Goal: Task Accomplishment & Management: Manage account settings

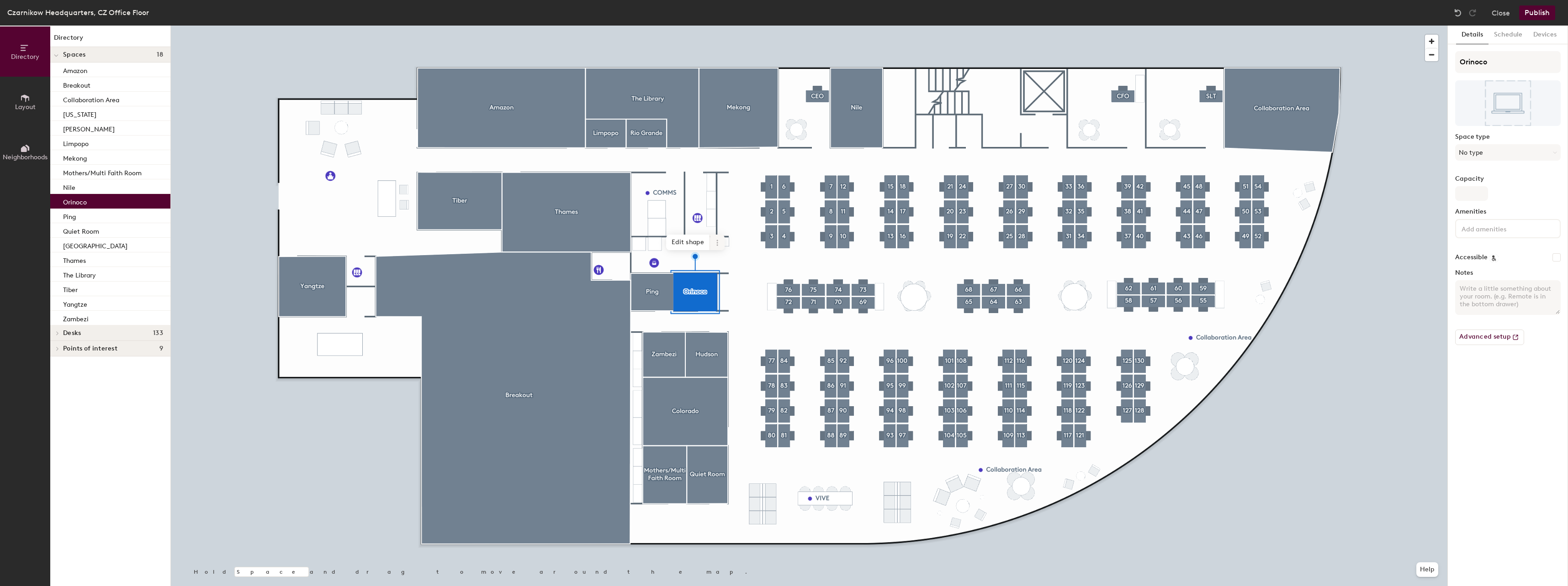
click at [714, 246] on icon at bounding box center [717, 242] width 7 height 7
click at [716, 247] on span at bounding box center [718, 242] width 15 height 16
click at [1500, 27] on button "Schedule" at bounding box center [1507, 35] width 39 height 18
click at [1535, 35] on button "Devices" at bounding box center [1545, 35] width 34 height 18
click at [1506, 35] on button "Schedule" at bounding box center [1507, 35] width 39 height 18
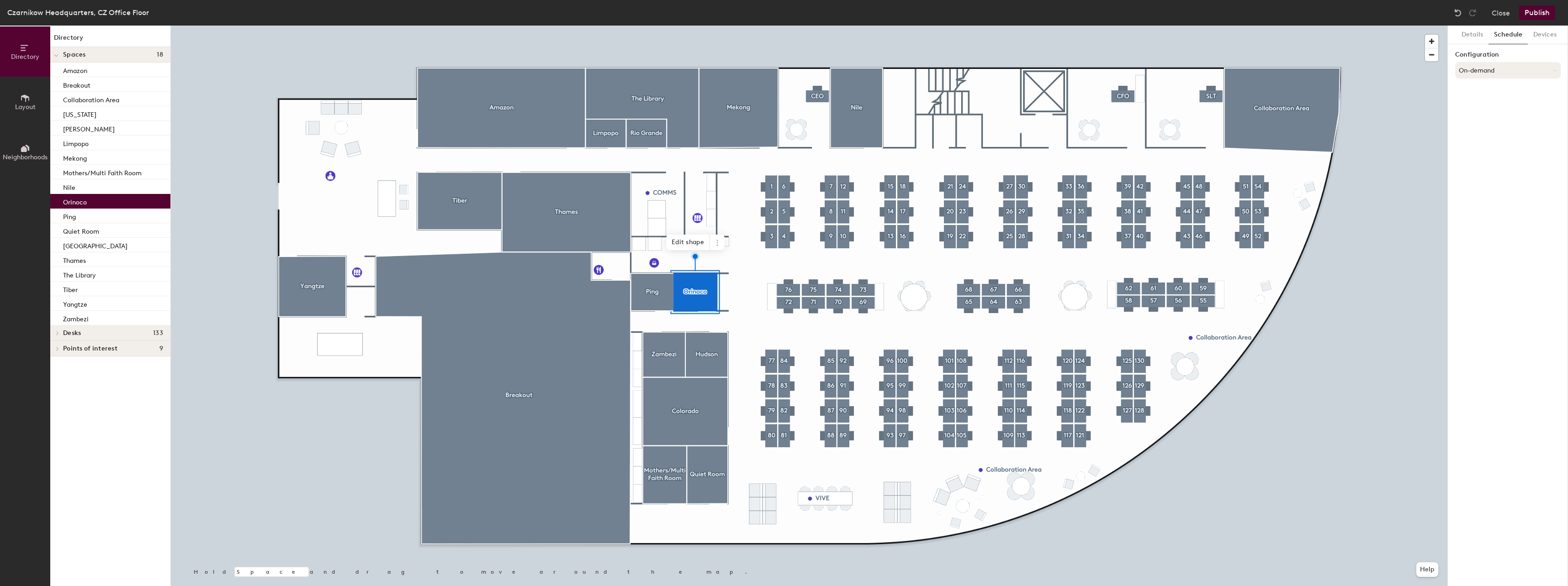
click at [1506, 68] on button "On-demand" at bounding box center [1507, 71] width 106 height 17
click at [1506, 107] on div "Scheduled" at bounding box center [1508, 107] width 105 height 13
click at [1493, 89] on button "Select account" at bounding box center [1507, 91] width 106 height 17
click at [1504, 127] on div "Microsoft 365" at bounding box center [1508, 127] width 105 height 13
click at [1504, 127] on input at bounding box center [1507, 127] width 106 height 17
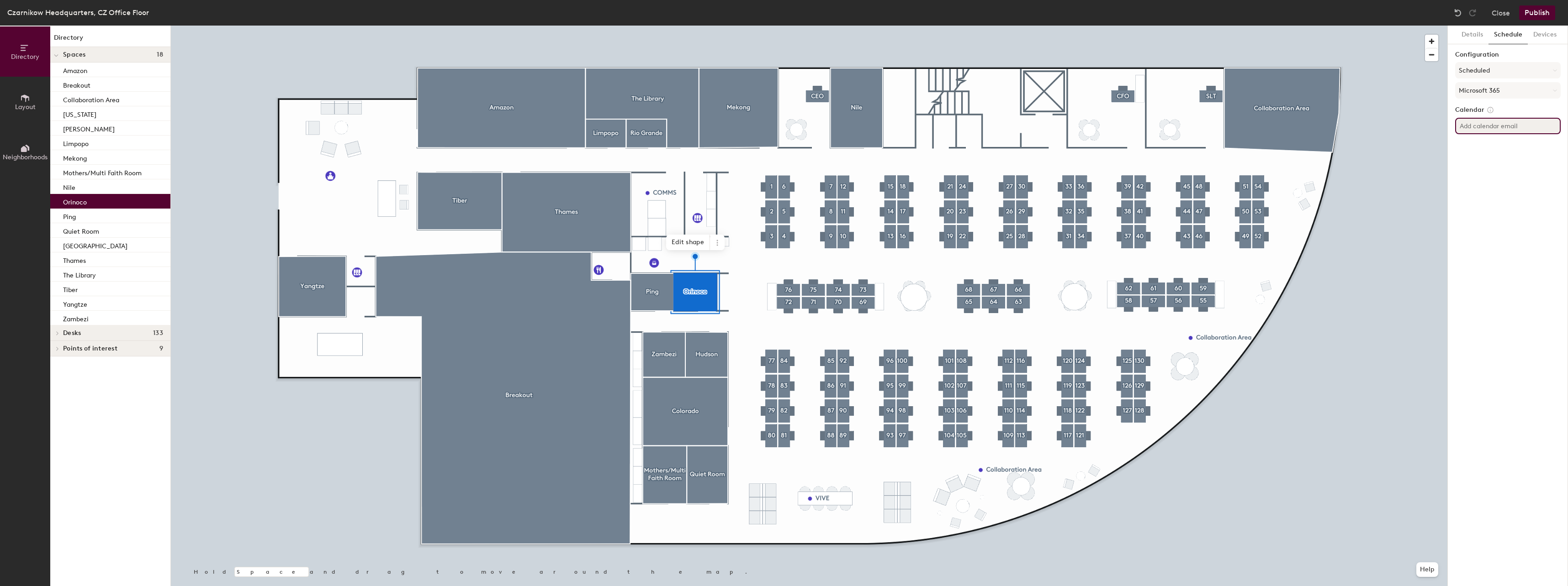
paste input "[EMAIL_ADDRESS][DOMAIN_NAME]"
type input "[EMAIL_ADDRESS][DOMAIN_NAME]"
click at [1500, 417] on div "Details Schedule Devices Configuration Scheduled Microsoft 365 Calendar Orinoco…" at bounding box center [1508, 306] width 120 height 561
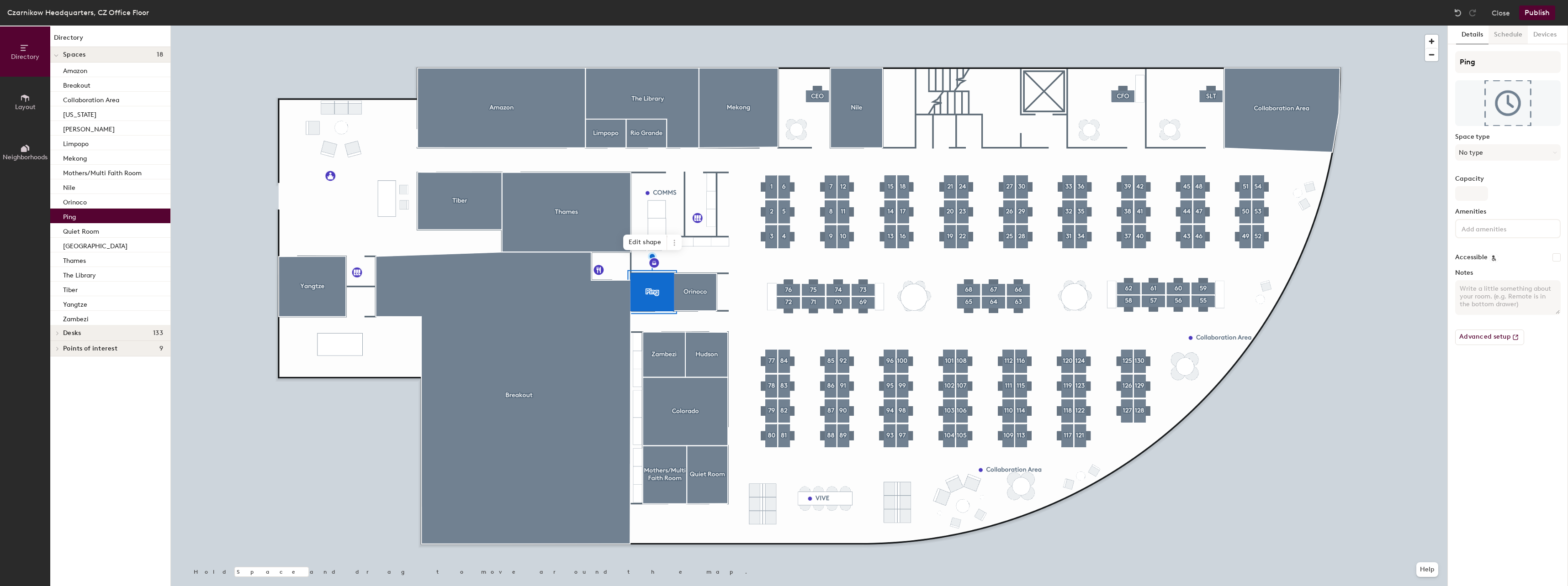
click at [1506, 31] on button "Schedule" at bounding box center [1507, 35] width 39 height 18
click at [1533, 40] on button "Devices" at bounding box center [1545, 35] width 34 height 18
click at [1515, 37] on button "Schedule" at bounding box center [1507, 35] width 39 height 18
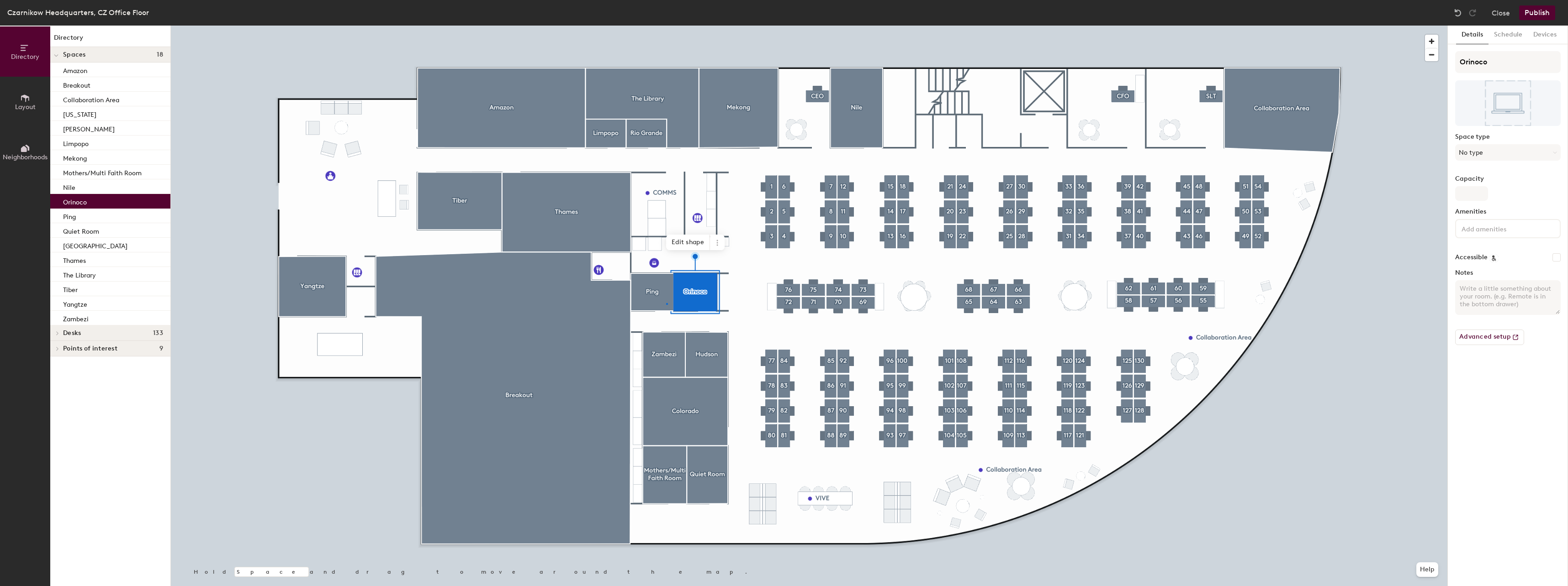
click at [666, 26] on div at bounding box center [809, 26] width 1277 height 0
click at [1505, 101] on h6 "Edit" at bounding box center [1507, 103] width 12 height 7
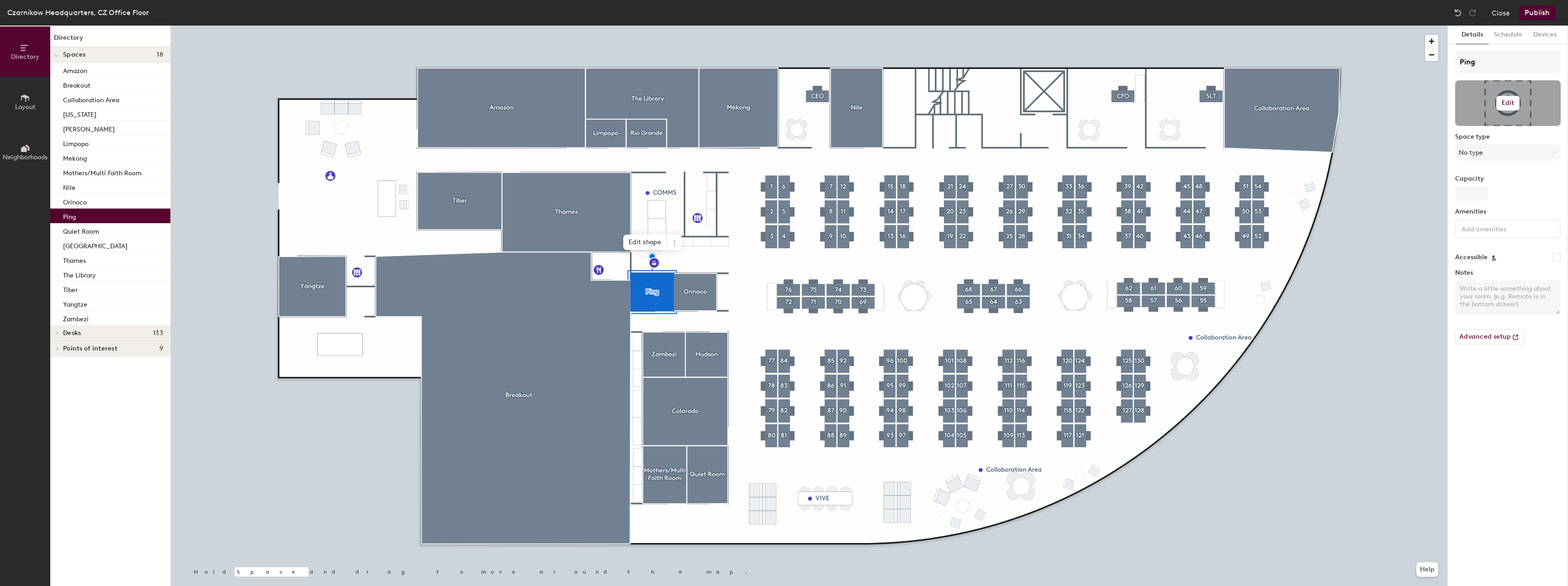
click at [1521, 91] on div at bounding box center [1507, 103] width 106 height 46
click at [1391, 26] on div at bounding box center [809, 26] width 1277 height 0
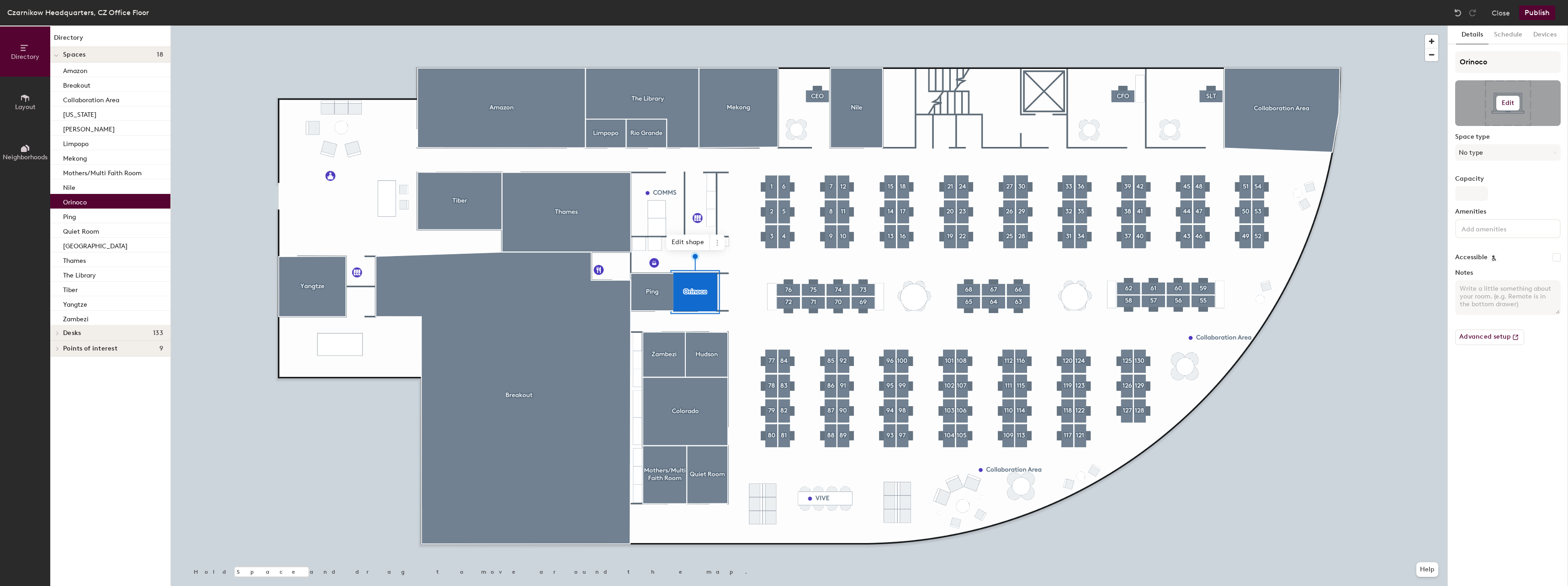
click at [1516, 105] on button "Edit" at bounding box center [1508, 103] width 24 height 15
click at [1505, 124] on input "file" at bounding box center [1516, 130] width 105 height 13
click at [1503, 65] on input "Orinoco" at bounding box center [1507, 62] width 106 height 22
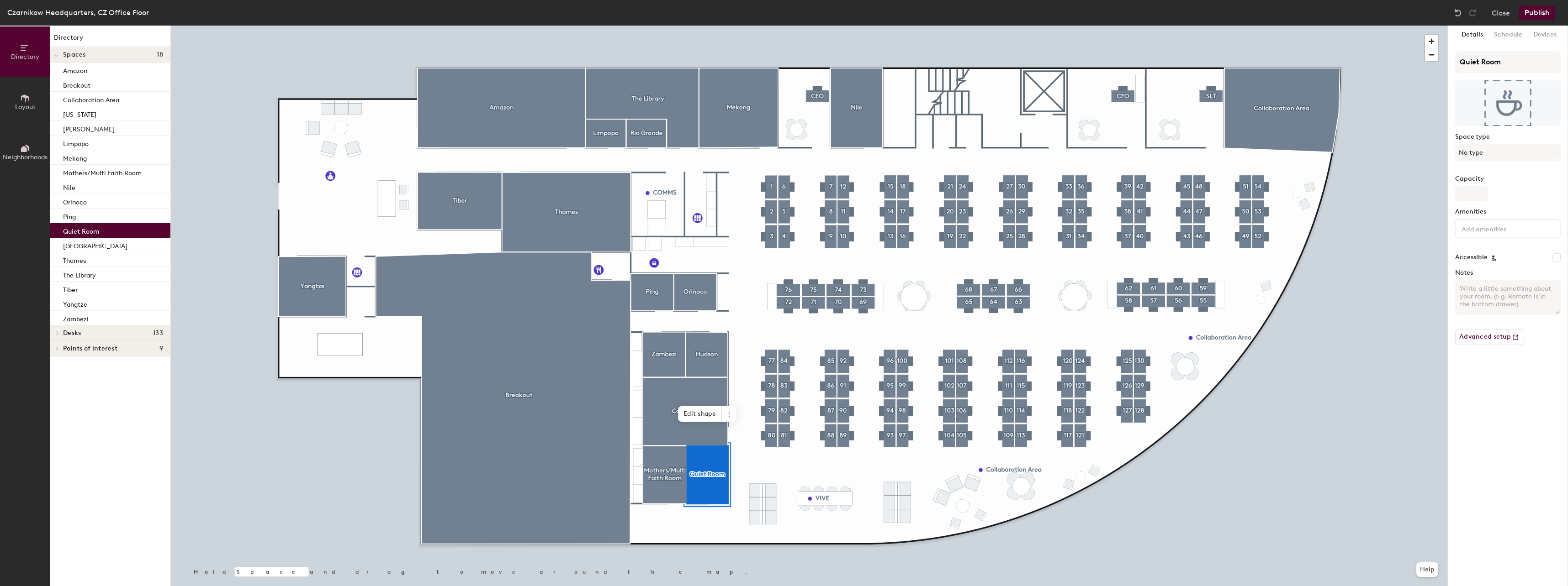
click at [1543, 11] on button "Publish" at bounding box center [1536, 13] width 36 height 15
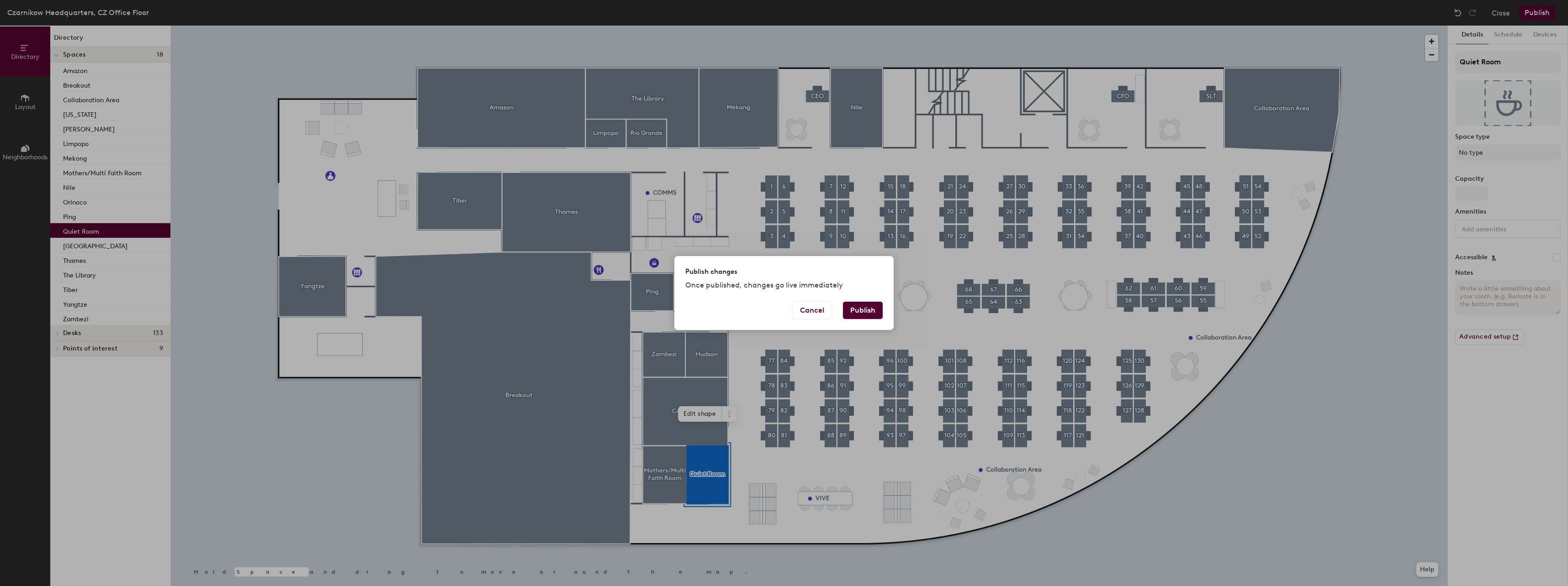
click at [873, 314] on button "Publish" at bounding box center [863, 310] width 40 height 17
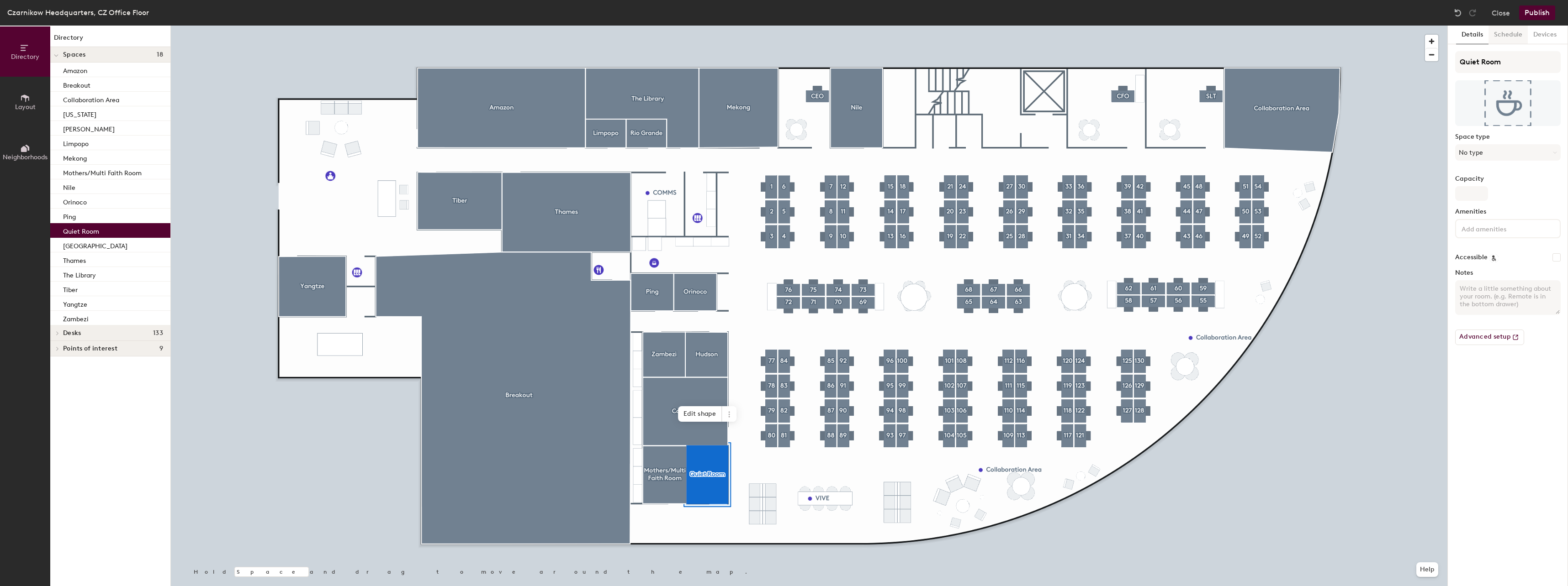
click at [1501, 32] on button "Schedule" at bounding box center [1507, 35] width 39 height 18
click at [1497, 73] on button "On-demand" at bounding box center [1507, 71] width 106 height 17
click at [1496, 102] on div at bounding box center [1498, 107] width 10 height 10
click at [1491, 96] on button "Select account" at bounding box center [1507, 91] width 106 height 17
click at [1488, 126] on div "Microsoft 365" at bounding box center [1508, 127] width 105 height 13
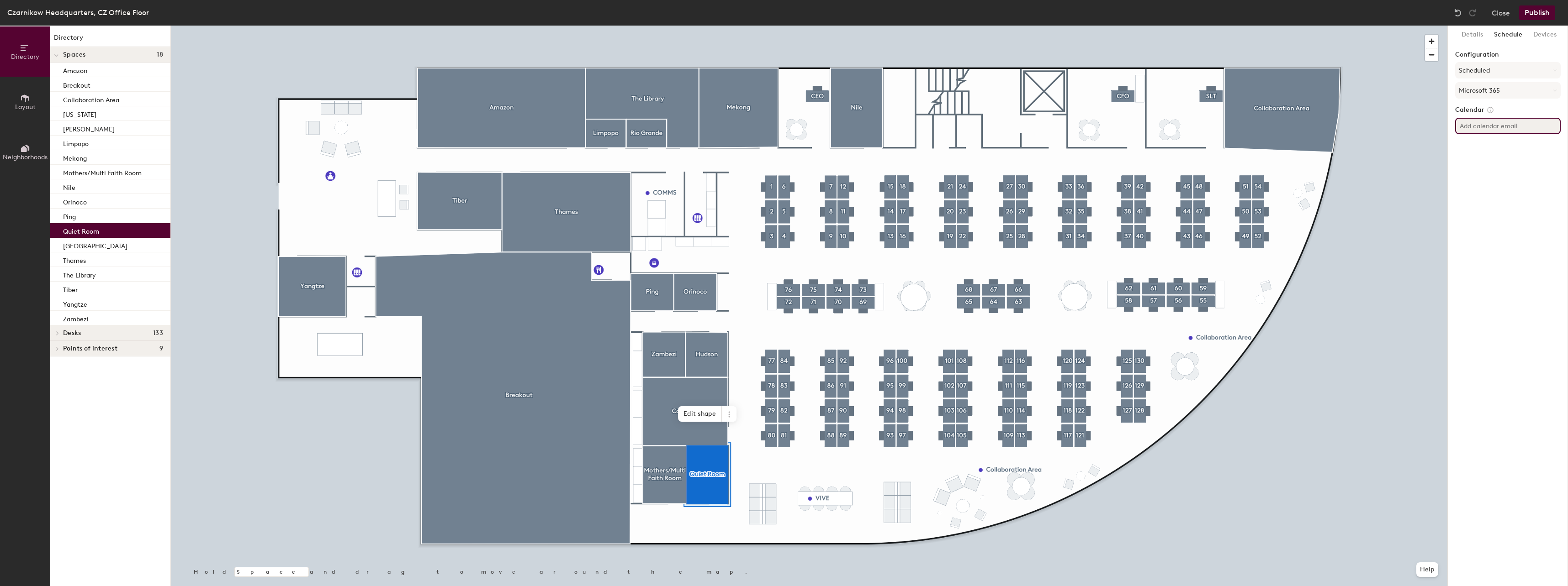
click at [1483, 122] on input at bounding box center [1507, 127] width 106 height 17
paste input "quiet.room@czarnikow.com"
type input "quiet.room@czarnikow.com"
click at [1511, 430] on div "Details Schedule Devices Configuration Scheduled Microsoft 365 Calendar quiet.r…" at bounding box center [1508, 306] width 120 height 561
click at [1476, 38] on button "Details" at bounding box center [1471, 35] width 32 height 18
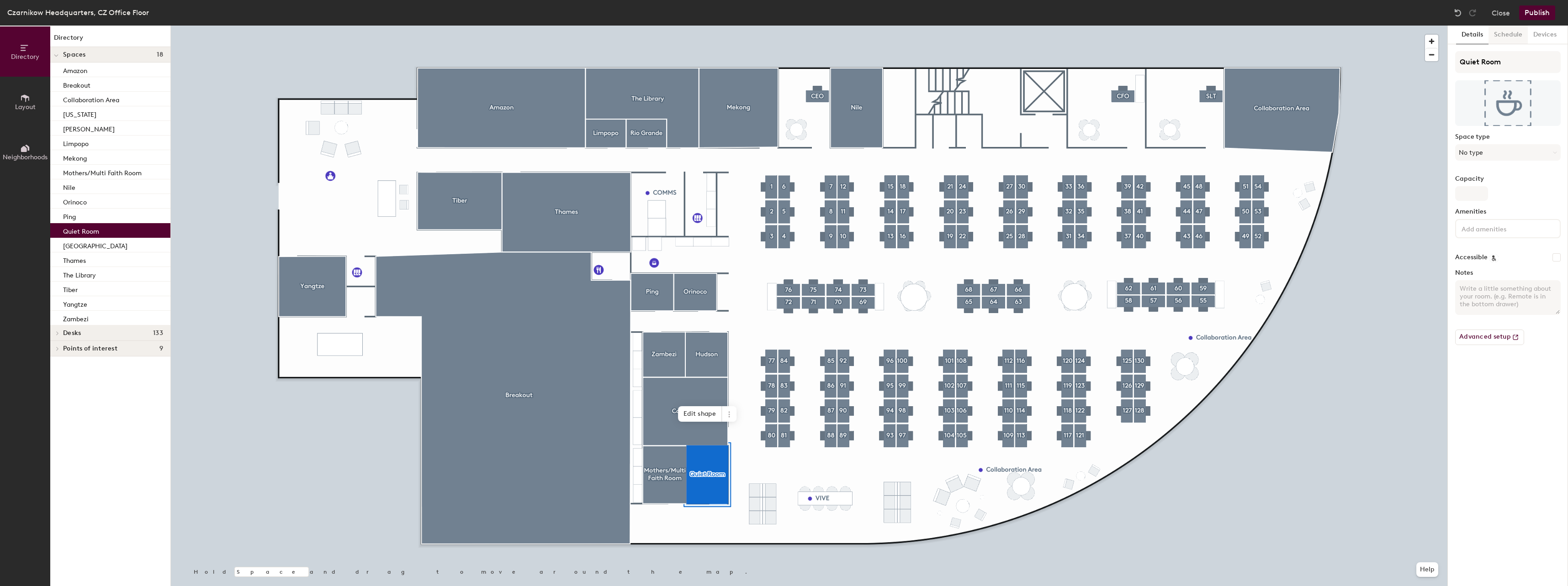
click at [1492, 40] on button "Schedule" at bounding box center [1507, 35] width 39 height 18
click at [1548, 221] on h6 "Edit" at bounding box center [1548, 223] width 12 height 7
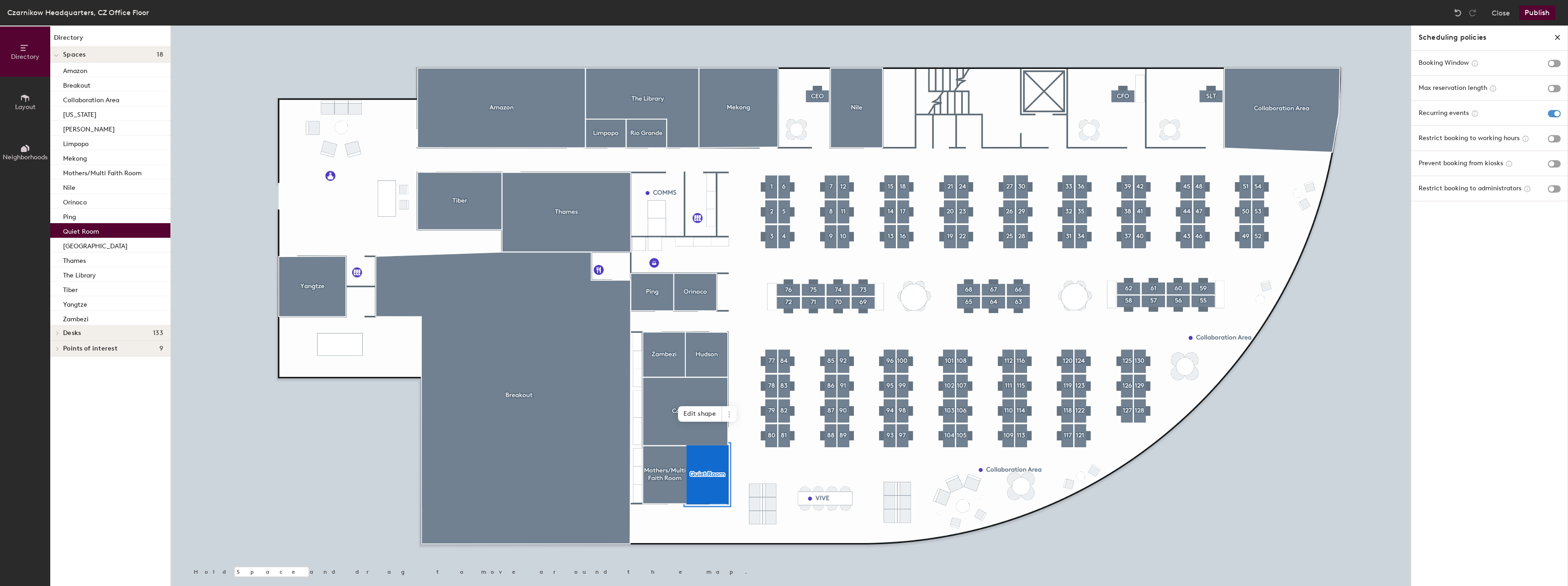
click at [1552, 115] on span "button" at bounding box center [1554, 113] width 12 height 7
click at [1547, 90] on div "Max reservation length" at bounding box center [1489, 88] width 142 height 10
click at [1549, 88] on span "button" at bounding box center [1554, 88] width 12 height 7
click at [1549, 87] on span "button" at bounding box center [1554, 88] width 12 height 7
click at [1554, 62] on span "button" at bounding box center [1554, 63] width 12 height 7
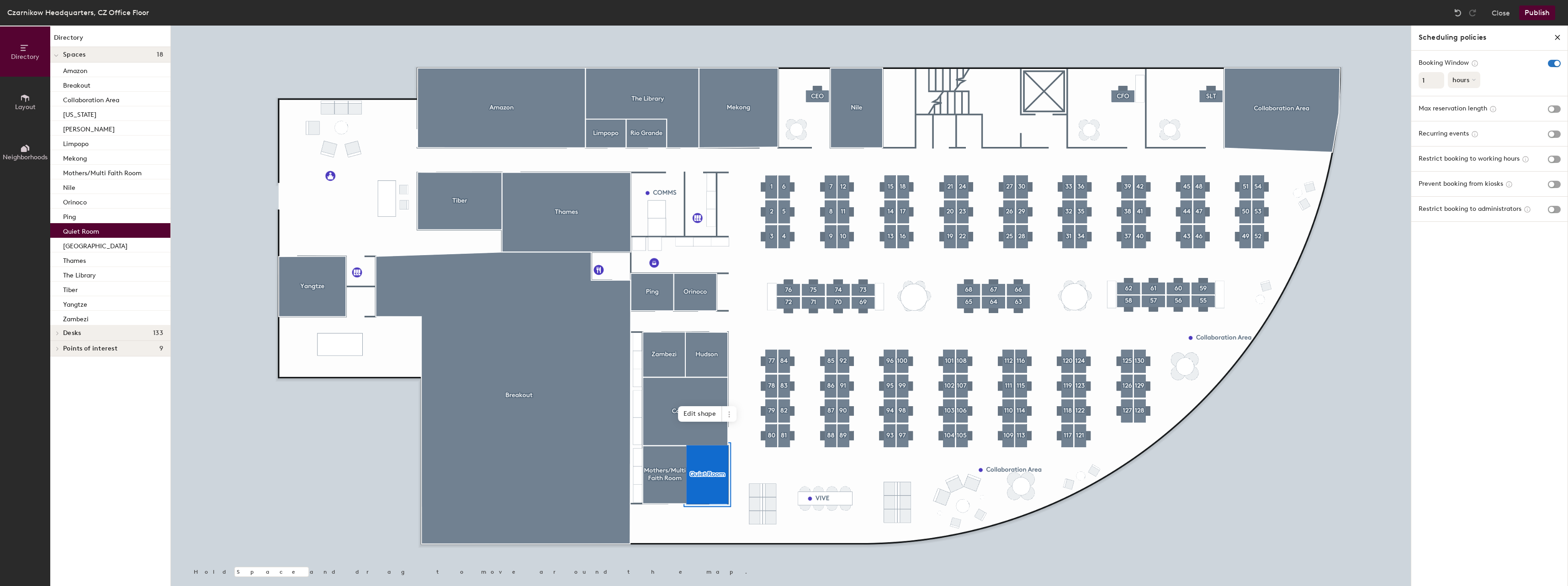
click at [1461, 77] on button "hours" at bounding box center [1464, 80] width 32 height 17
click at [1470, 153] on div "minutes" at bounding box center [1466, 156] width 36 height 13
click at [1436, 77] on input "2" at bounding box center [1431, 81] width 26 height 17
click at [1435, 77] on input "3" at bounding box center [1431, 81] width 26 height 17
click at [1435, 77] on input "4" at bounding box center [1431, 81] width 26 height 17
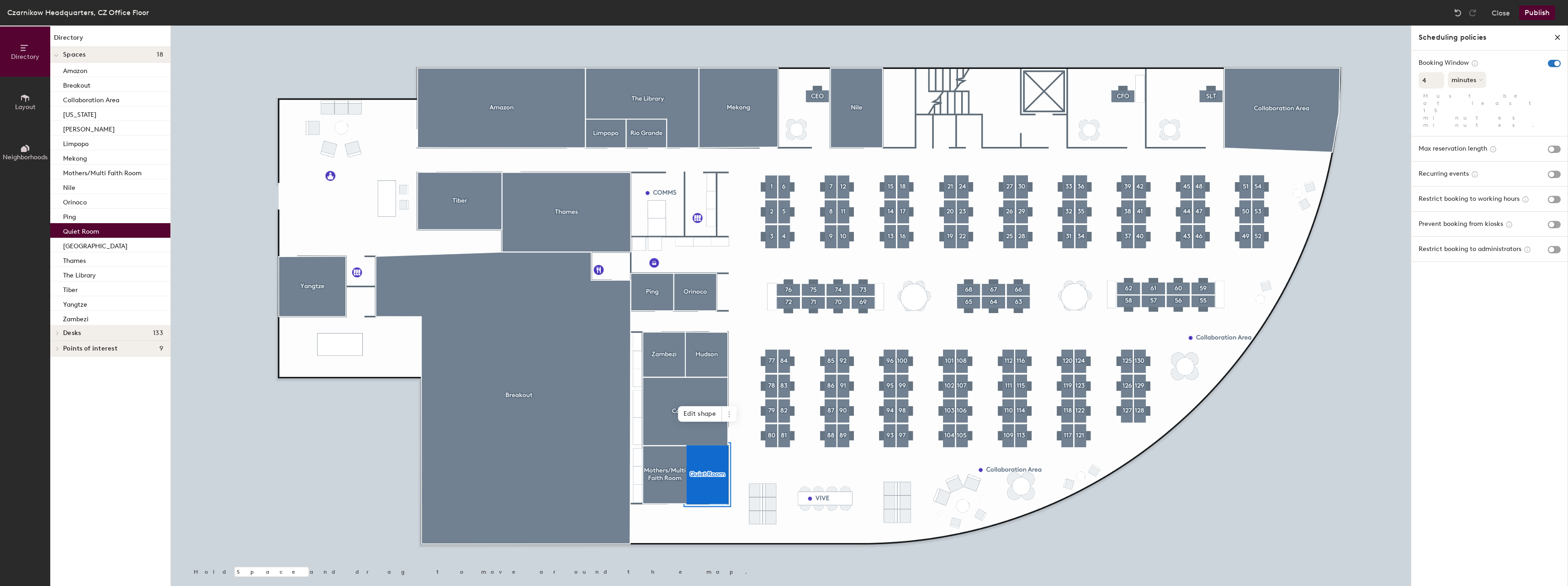
click at [1422, 81] on input "4" at bounding box center [1431, 81] width 26 height 17
type input "30"
click at [1526, 243] on div "Scheduling policies Booking Window 30 minutes Max reservation length Recurring …" at bounding box center [1489, 306] width 157 height 561
click at [1297, 26] on div at bounding box center [809, 26] width 1277 height 0
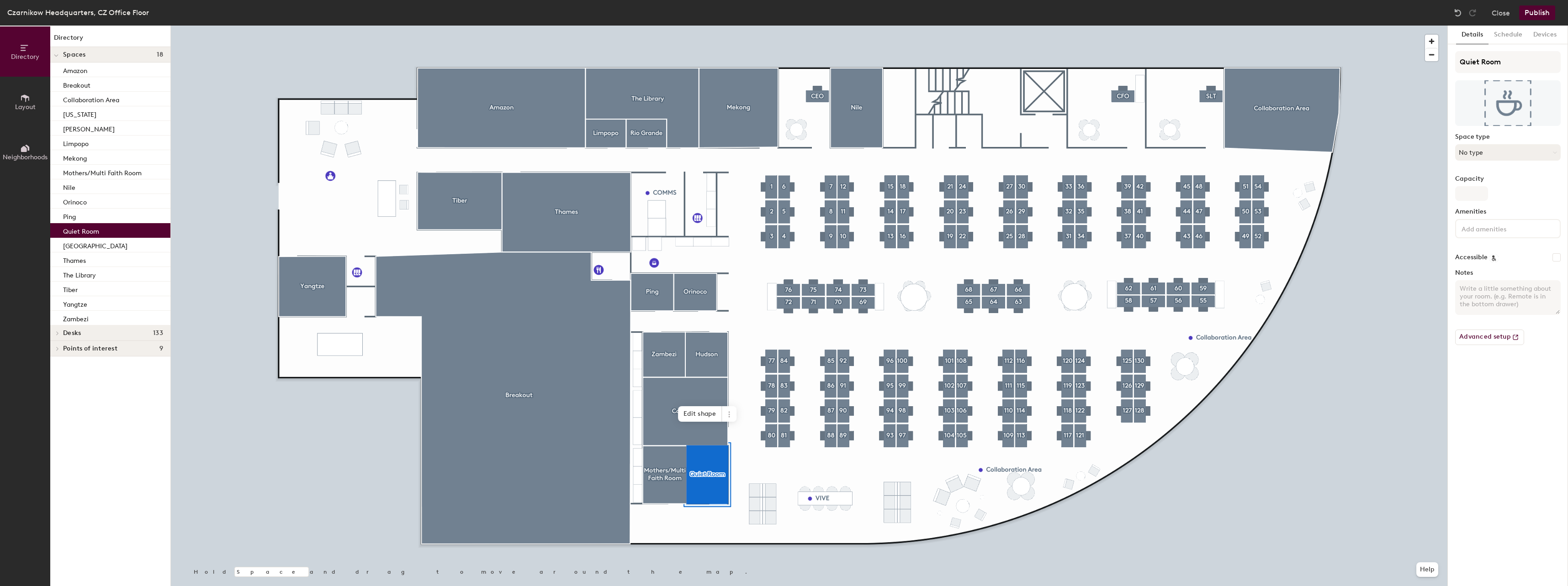
click at [1503, 147] on button "No type" at bounding box center [1507, 152] width 106 height 17
click at [1501, 156] on button "No type" at bounding box center [1507, 152] width 106 height 17
click at [1501, 41] on button "Schedule" at bounding box center [1507, 35] width 39 height 18
click at [1541, 35] on button "Devices" at bounding box center [1545, 35] width 34 height 18
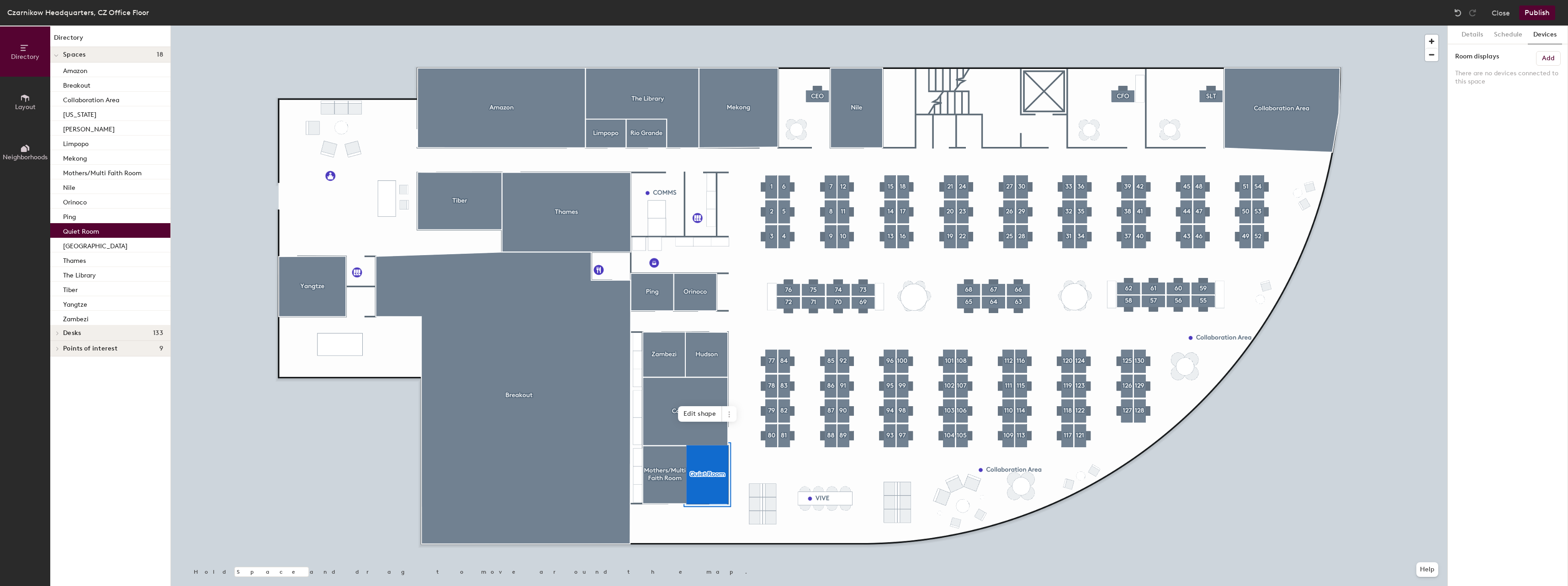
click at [1528, 36] on button "Devices" at bounding box center [1545, 35] width 34 height 18
click at [1520, 37] on button "Schedule" at bounding box center [1507, 35] width 39 height 18
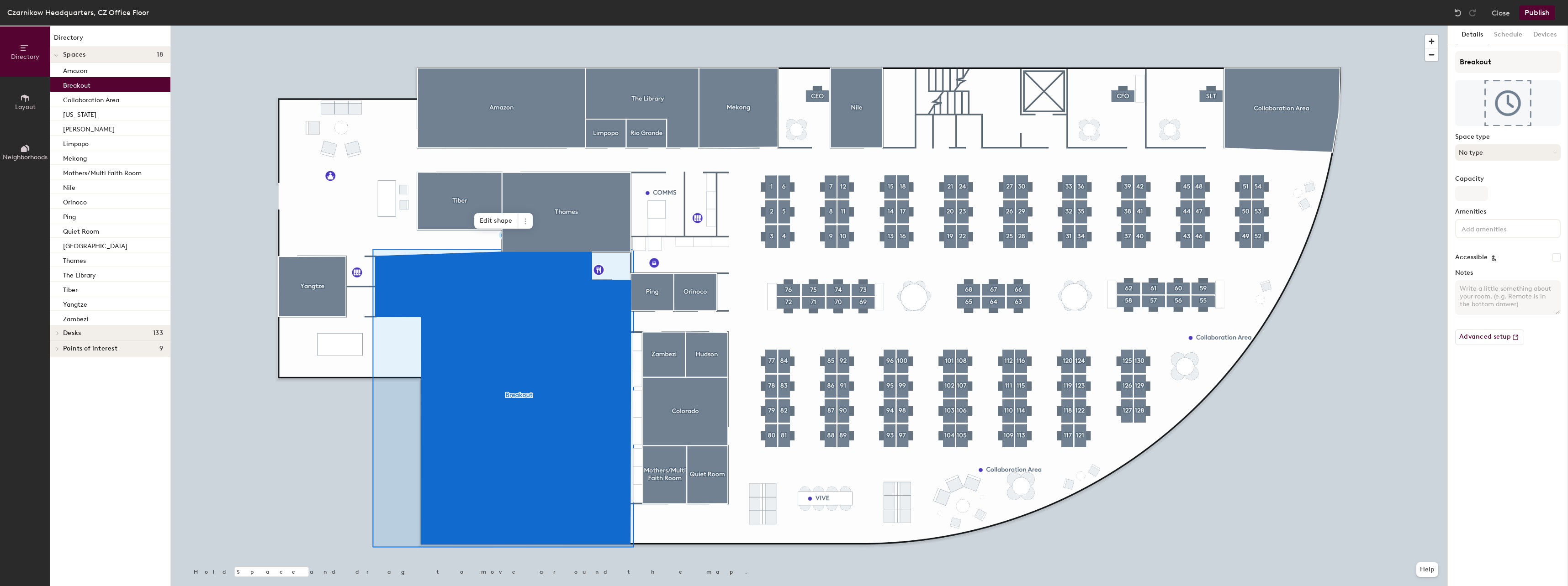
click at [1484, 146] on button "No type" at bounding box center [1507, 152] width 106 height 17
click at [1511, 27] on button "Schedule" at bounding box center [1507, 35] width 39 height 18
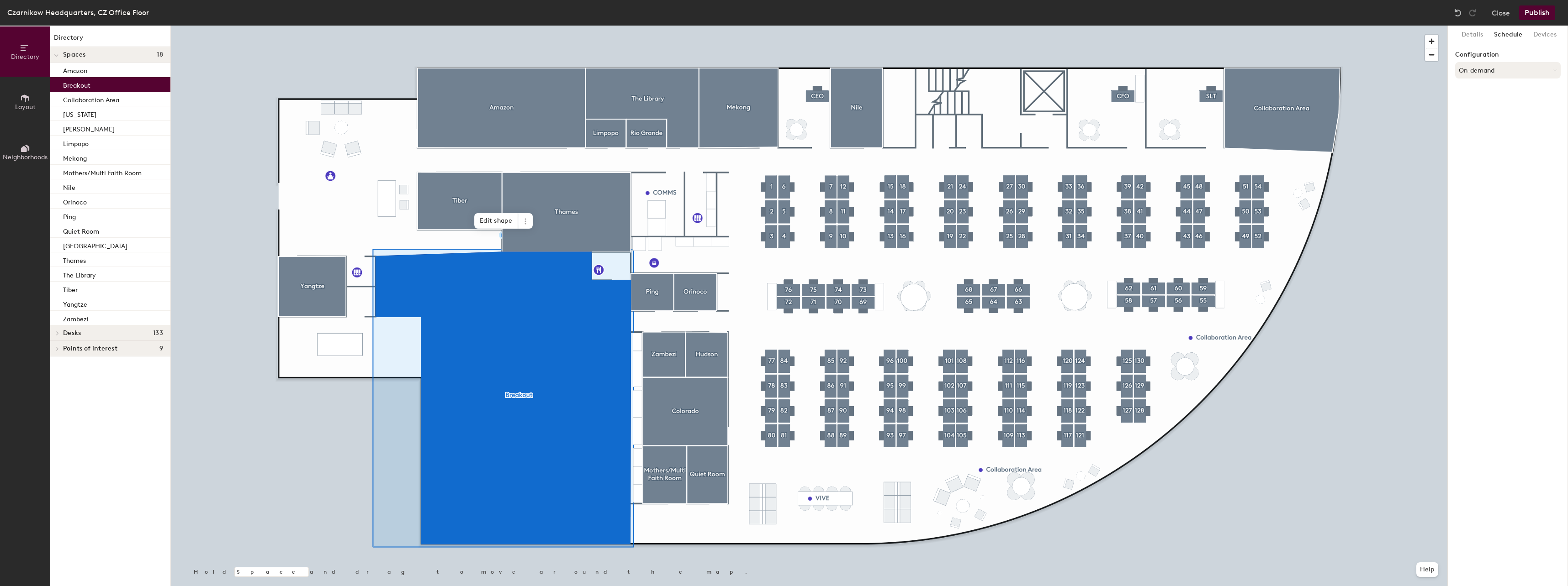
click at [1516, 68] on button "On-demand" at bounding box center [1507, 71] width 106 height 17
click at [1488, 69] on button "On-demand" at bounding box center [1507, 71] width 106 height 17
click at [1488, 72] on button "On-demand" at bounding box center [1507, 71] width 106 height 17
click at [1489, 120] on div "Request-only" at bounding box center [1508, 121] width 105 height 13
click at [1496, 95] on button "Select account" at bounding box center [1507, 91] width 106 height 17
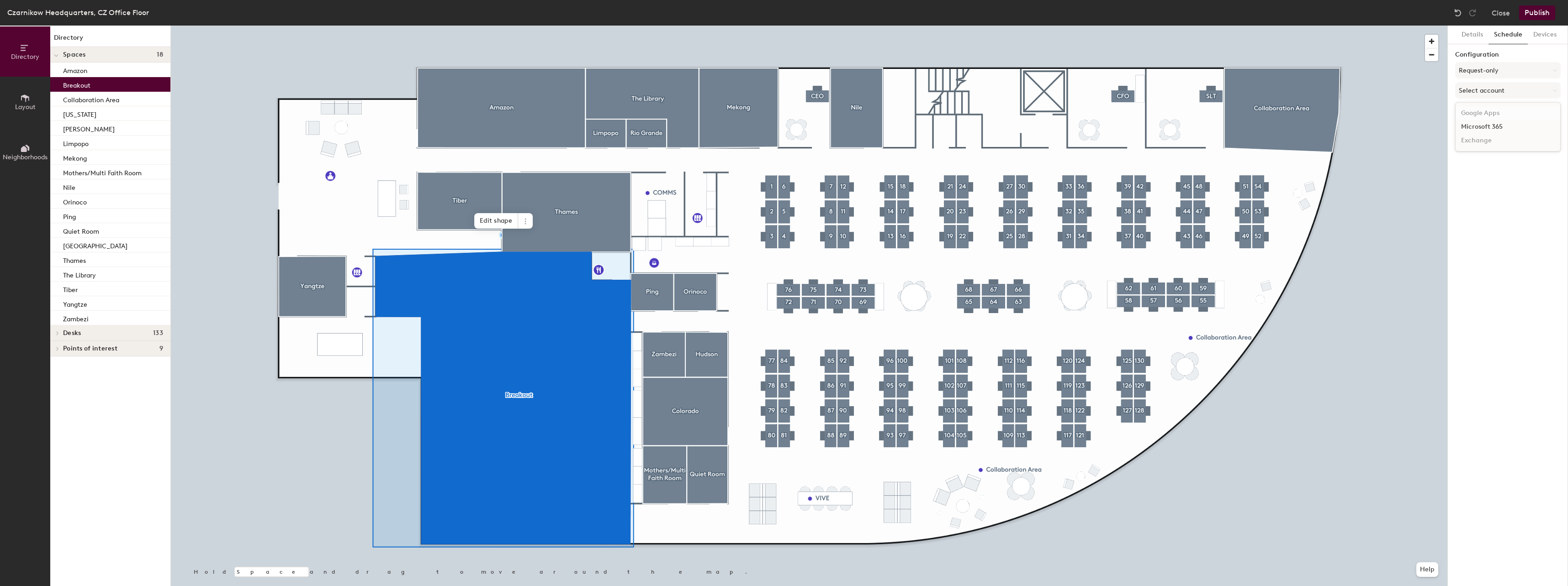
click at [1493, 119] on div "Google Apps" at bounding box center [1508, 113] width 105 height 13
click at [1491, 99] on div "Configuration Request-only Select account" at bounding box center [1507, 76] width 106 height 51
drag, startPoint x: 1493, startPoint y: 97, endPoint x: 1496, endPoint y: 91, distance: 6.7
click at [1493, 97] on button "Select account" at bounding box center [1507, 91] width 106 height 17
click at [1496, 118] on div "Google Apps" at bounding box center [1508, 113] width 105 height 13
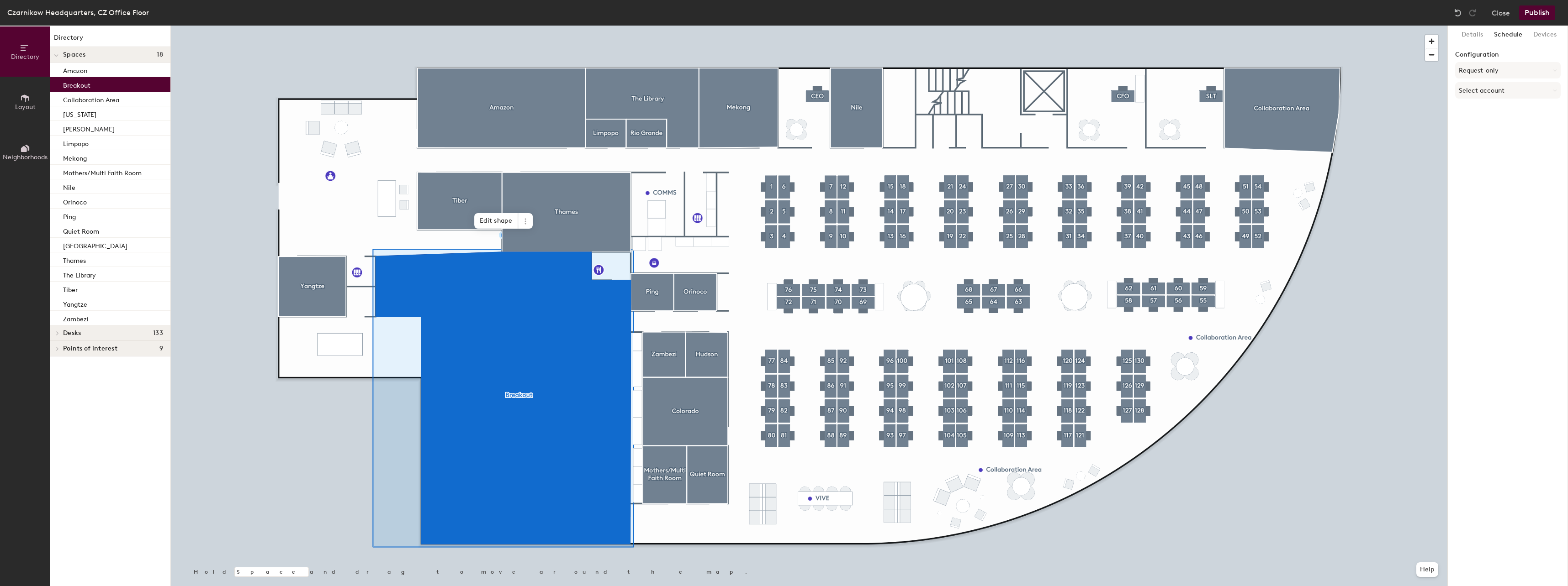
click at [1496, 121] on div "Details Schedule Devices Configuration Request-only Select account" at bounding box center [1508, 306] width 120 height 561
click at [1492, 98] on button "Select account" at bounding box center [1507, 91] width 106 height 17
click at [1493, 123] on div "Microsoft 365" at bounding box center [1508, 127] width 105 height 13
click at [1490, 124] on input at bounding box center [1507, 127] width 106 height 17
paste input "breakout.area"
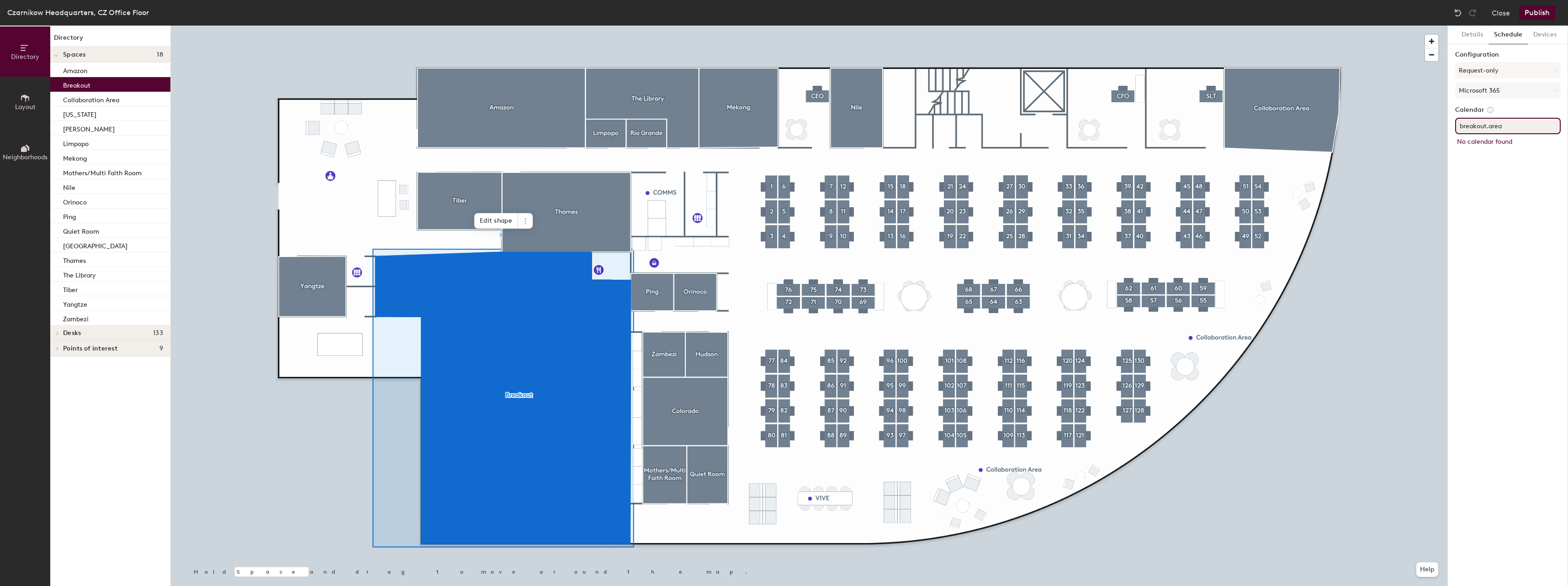
paste input "breakout.area@czarnikow.com"
paste input
type input "breakout.area@czarnikow.com"
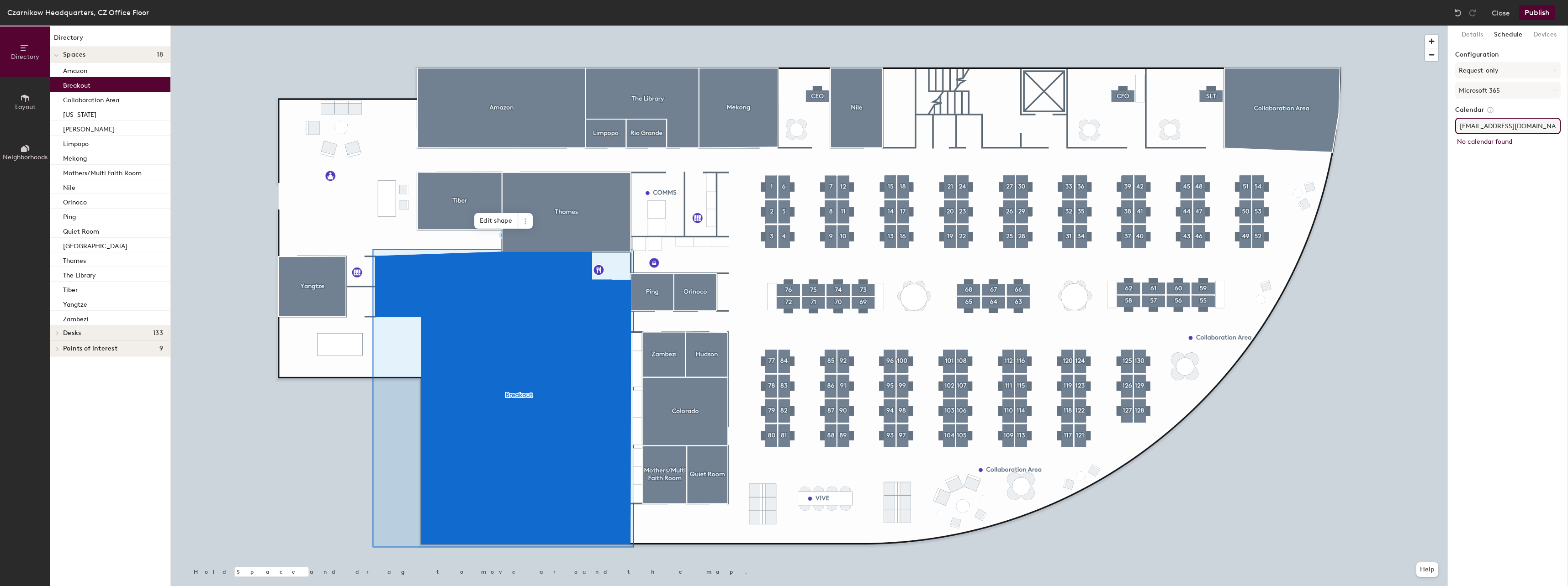
click at [1506, 177] on div "Details Schedule Devices Configuration Request-only Microsoft 365 Calendar brea…" at bounding box center [1508, 306] width 120 height 561
click at [1545, 224] on h6 "Edit" at bounding box center [1548, 223] width 12 height 7
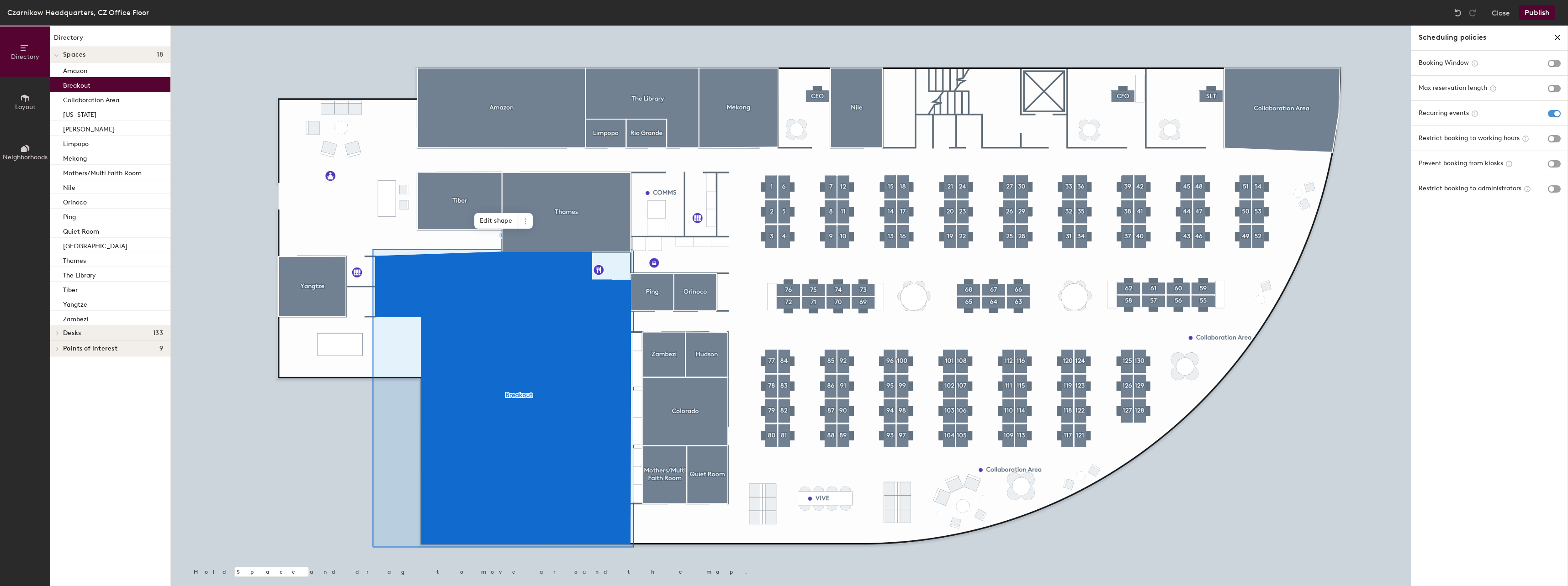
click at [1549, 114] on span "button" at bounding box center [1554, 113] width 12 height 7
click at [1553, 187] on span "button" at bounding box center [1554, 189] width 12 height 7
click at [1556, 35] on icon "close policies" at bounding box center [1557, 37] width 7 height 7
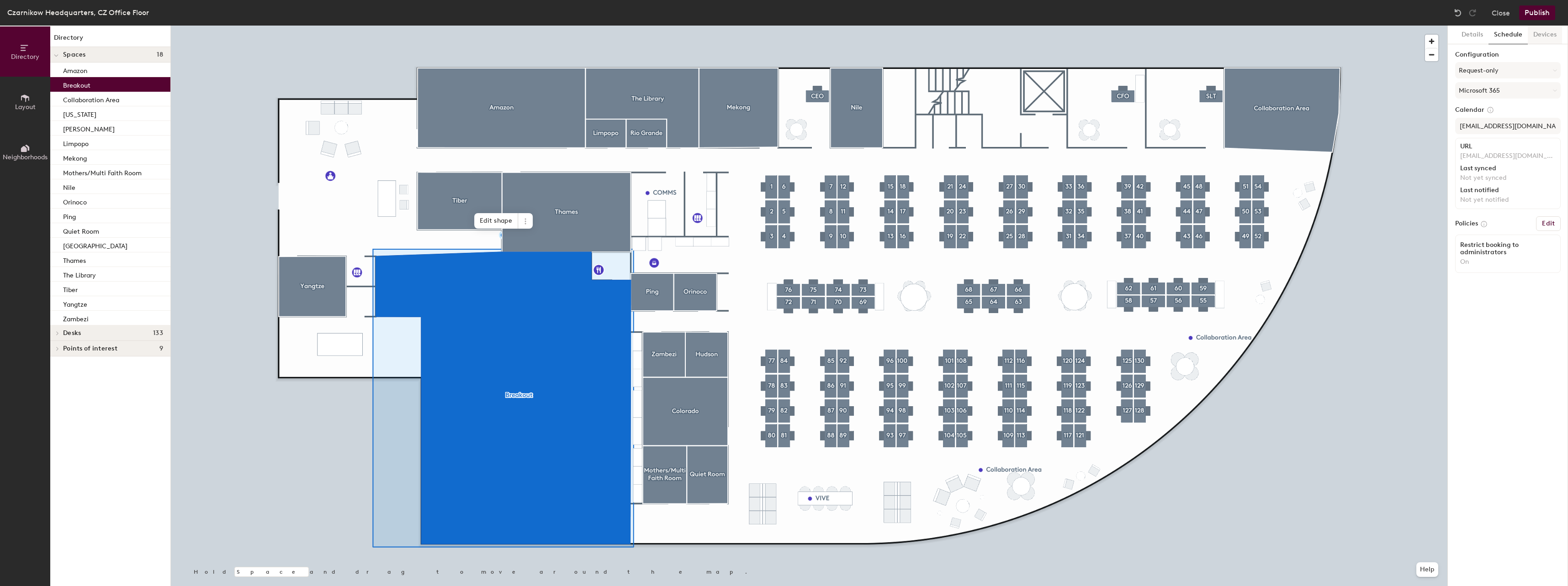
click at [1541, 29] on button "Devices" at bounding box center [1545, 35] width 34 height 18
click at [1502, 37] on button "Schedule" at bounding box center [1507, 35] width 39 height 18
click at [1468, 34] on button "Details" at bounding box center [1471, 35] width 32 height 18
click at [1500, 35] on button "Schedule" at bounding box center [1507, 35] width 39 height 18
click at [86, 518] on div "Directory Spaces 18 Amazon Breakout Collaboration Area Colorado Hudson Limpopo …" at bounding box center [110, 306] width 120 height 561
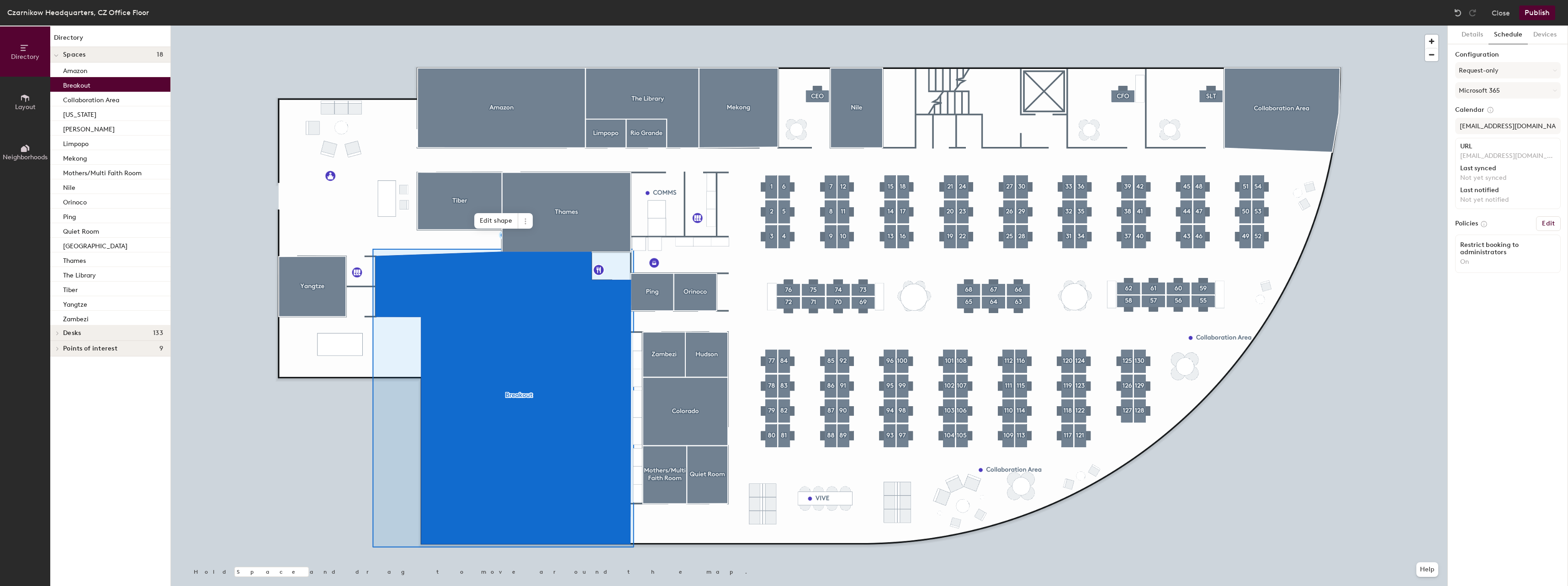
click at [1310, 26] on div at bounding box center [809, 26] width 1277 height 0
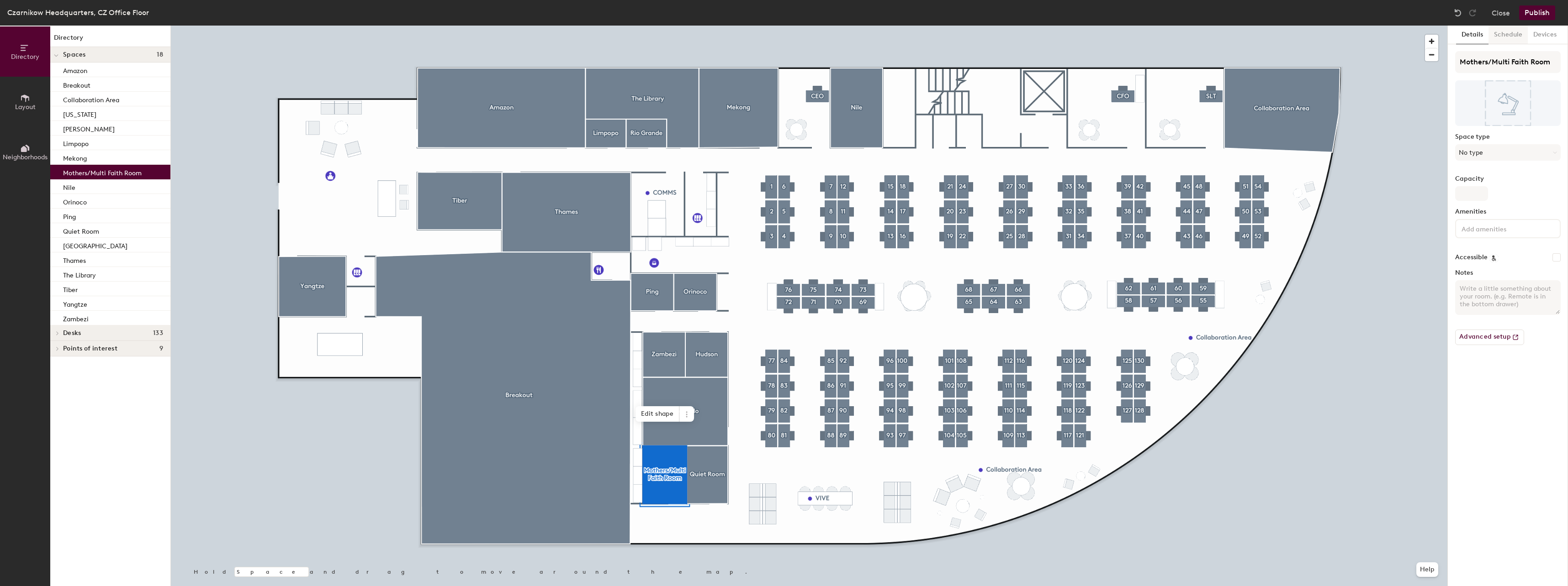
click at [1493, 38] on button "Schedule" at bounding box center [1507, 35] width 39 height 18
click at [1507, 72] on button "On-demand" at bounding box center [1507, 71] width 106 height 17
click at [1524, 105] on div "Scheduled" at bounding box center [1508, 107] width 105 height 13
click at [1510, 91] on button "Select account" at bounding box center [1507, 91] width 106 height 17
click at [1503, 126] on div "Microsoft 365" at bounding box center [1508, 127] width 105 height 13
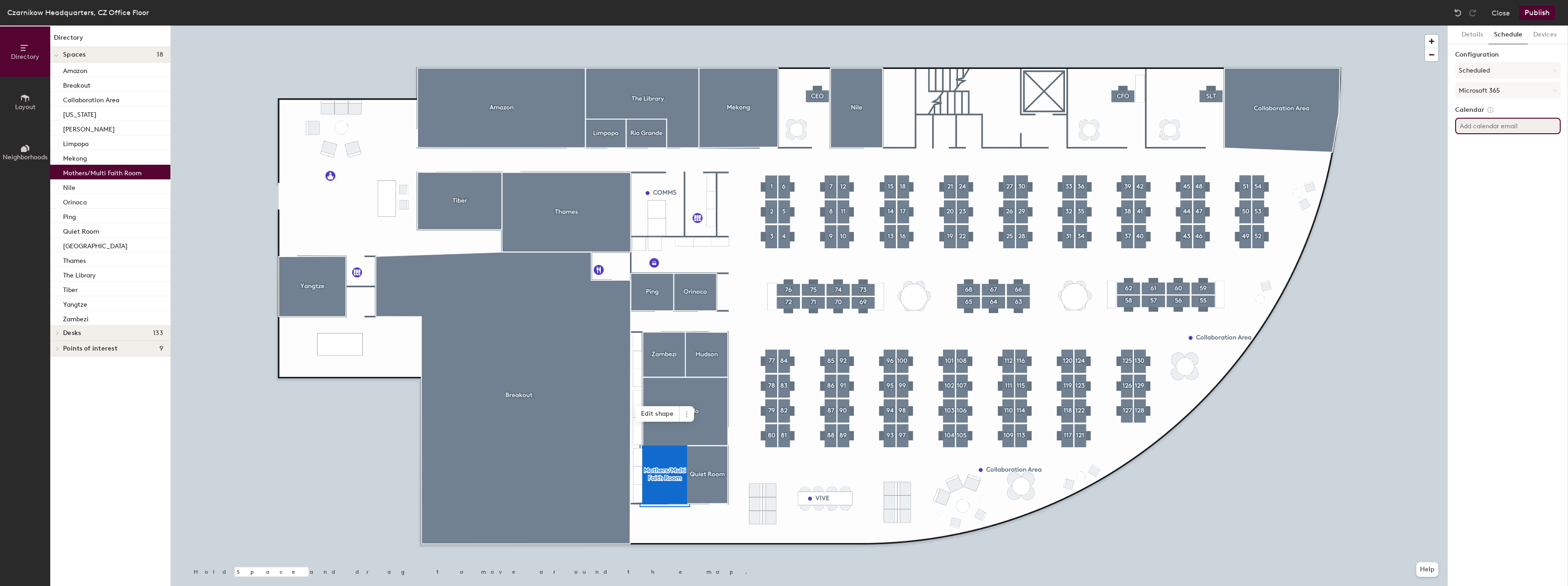
click at [1481, 125] on input at bounding box center [1507, 127] width 106 height 17
click at [1521, 130] on input at bounding box center [1507, 127] width 106 height 17
paste input "multipurpose.room@czarnikow.com"
type input "multipurpose.room@czarnikow.com"
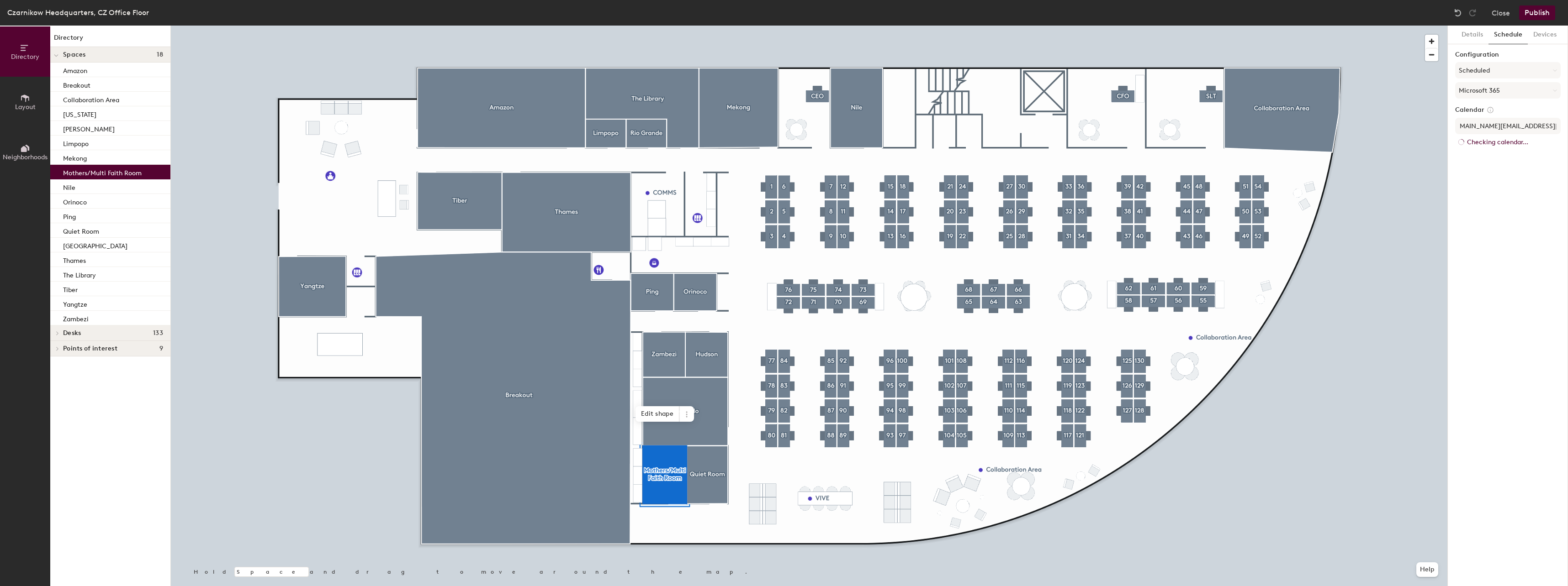
click at [1531, 233] on div "Details Schedule Devices Configuration Scheduled Microsoft 365 Calendar multipu…" at bounding box center [1508, 306] width 120 height 561
click at [1546, 225] on h6 "Edit" at bounding box center [1548, 223] width 12 height 7
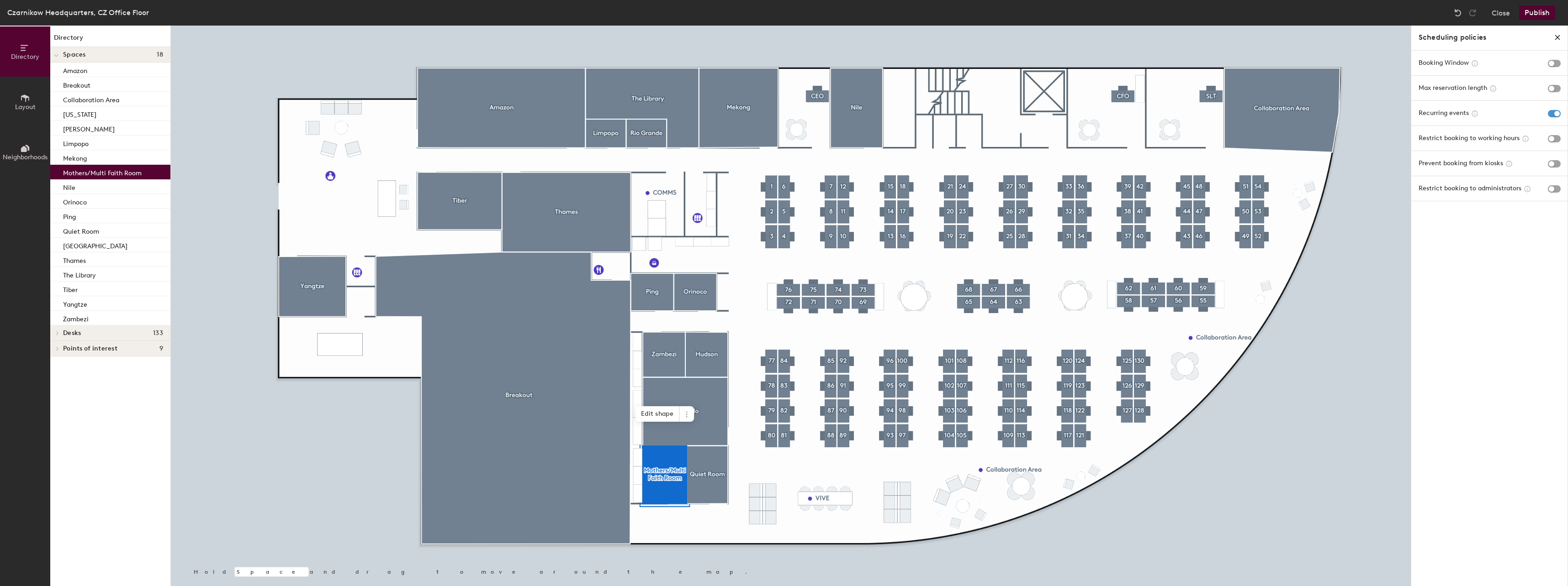
click at [1554, 114] on span "button" at bounding box center [1554, 113] width 12 height 7
click at [1557, 94] on div "Max reservation length" at bounding box center [1490, 88] width 157 height 25
click at [1558, 88] on span "button" at bounding box center [1554, 88] width 12 height 7
click at [1554, 91] on span "button" at bounding box center [1554, 88] width 12 height 7
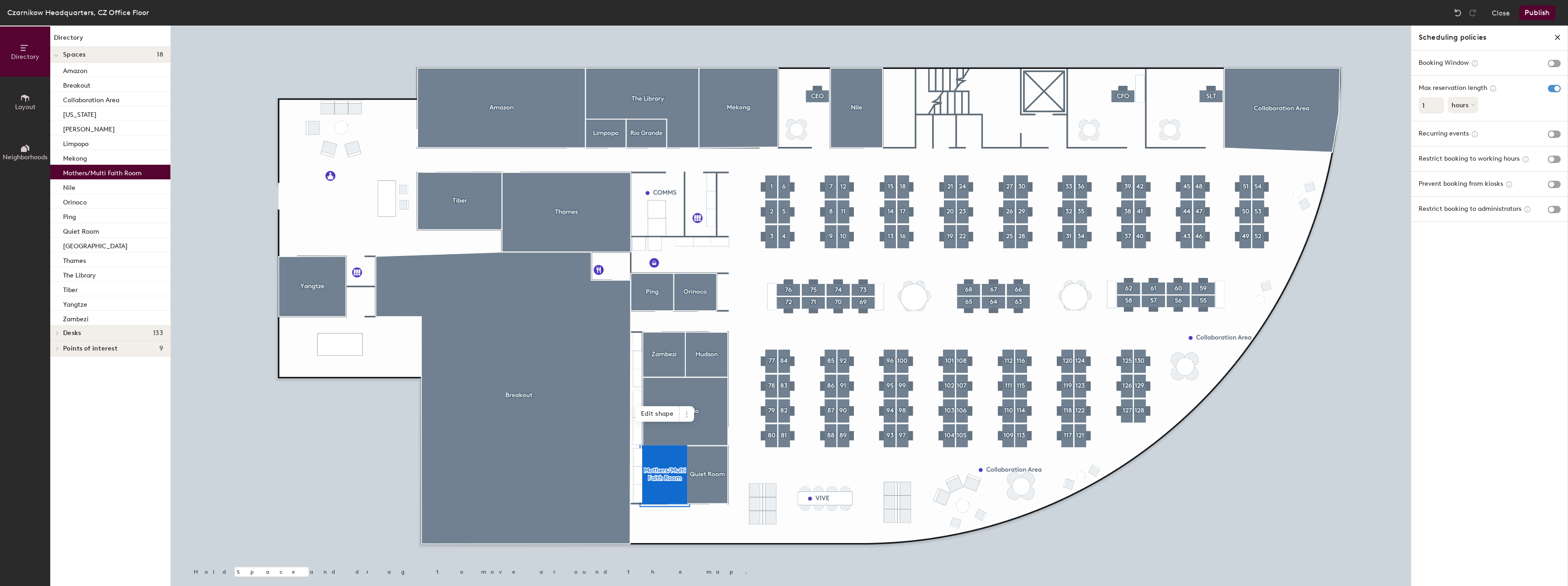
click at [1554, 91] on span "button" at bounding box center [1554, 88] width 12 height 7
click at [1558, 34] on icon "close policies" at bounding box center [1557, 37] width 7 height 7
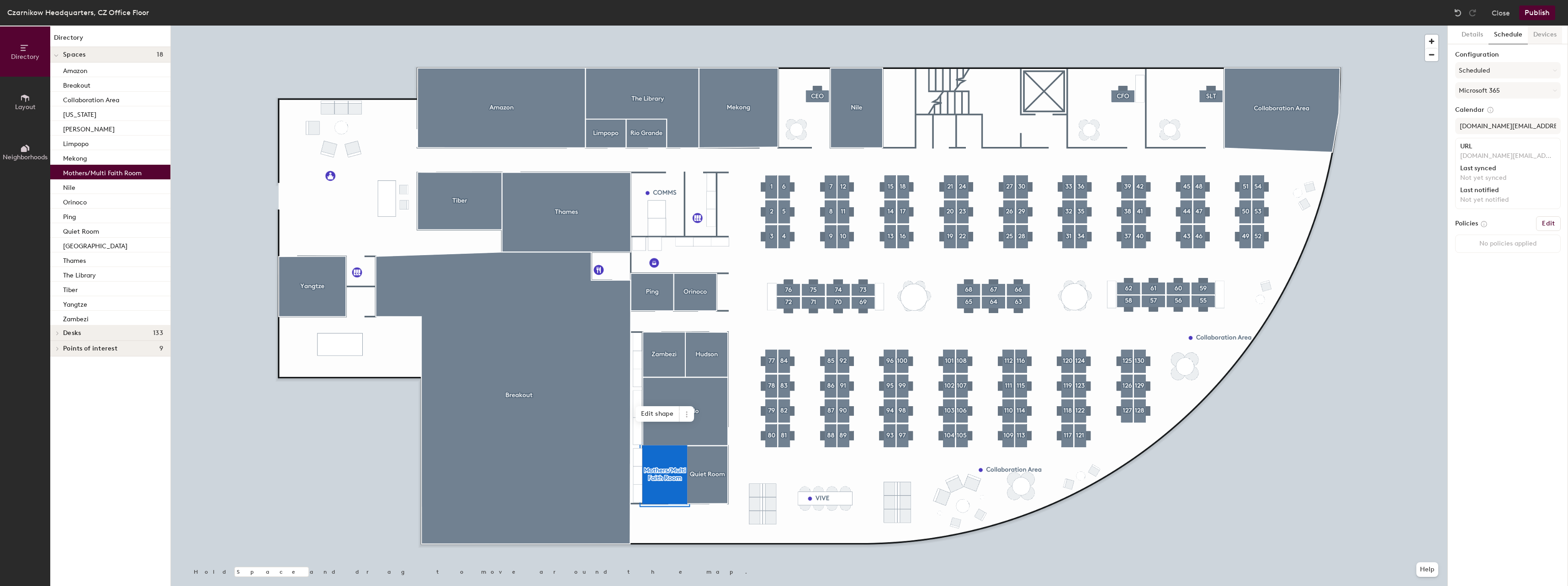
click at [1538, 34] on button "Devices" at bounding box center [1545, 35] width 34 height 18
click at [1519, 37] on button "Schedule" at bounding box center [1507, 35] width 39 height 18
click at [1506, 40] on button "Schedule" at bounding box center [1507, 35] width 39 height 18
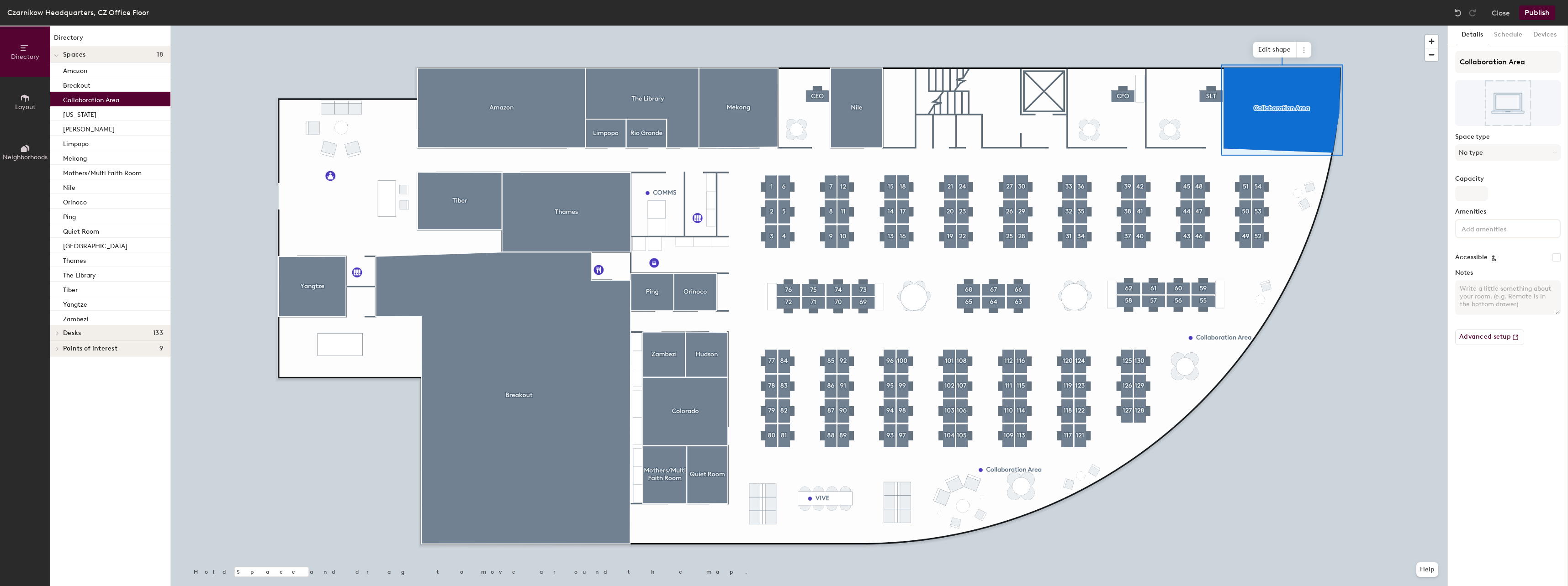
click at [1508, 37] on button "Schedule" at bounding box center [1507, 35] width 39 height 18
click at [1489, 72] on button "On-demand" at bounding box center [1507, 71] width 106 height 17
click at [1481, 107] on div "Scheduled" at bounding box center [1508, 107] width 105 height 13
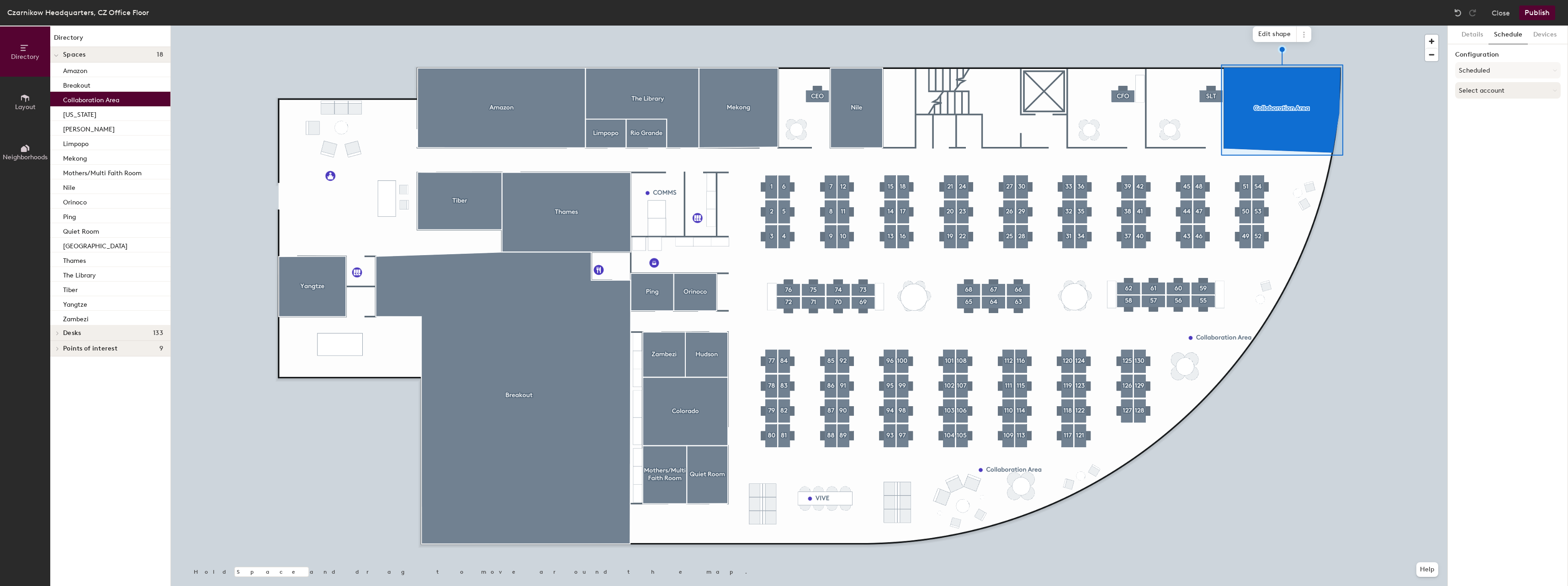
click at [1488, 91] on button "Select account" at bounding box center [1507, 91] width 106 height 17
click at [1489, 126] on div "Microsoft 365" at bounding box center [1508, 127] width 105 height 13
click at [1489, 126] on input at bounding box center [1507, 127] width 106 height 17
click at [1544, 132] on input at bounding box center [1507, 127] width 106 height 17
paste input "collaboration.area@czarnikow.com"
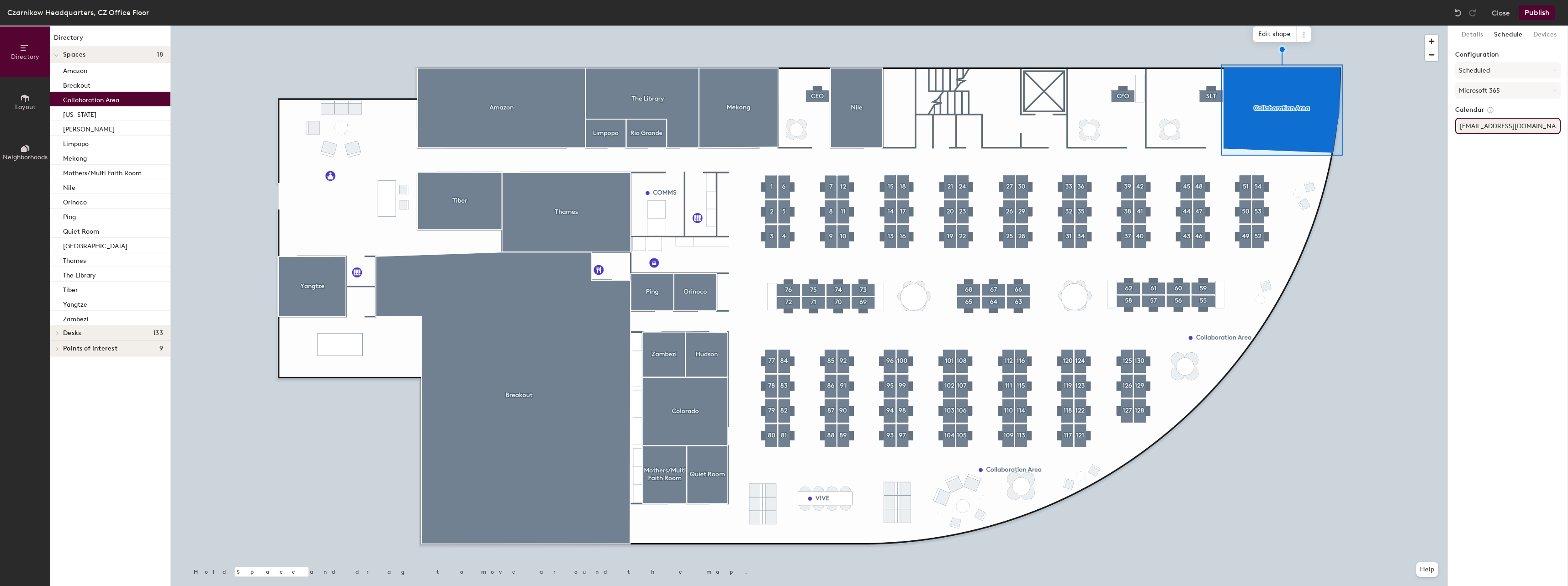
scroll to position [0, 10]
type input "collaboration.area@czarnikow.com"
click at [1526, 219] on div "Details Schedule Devices Configuration Scheduled Microsoft 365 Calendar collabo…" at bounding box center [1508, 306] width 120 height 561
click at [1376, 26] on div at bounding box center [809, 26] width 1277 height 0
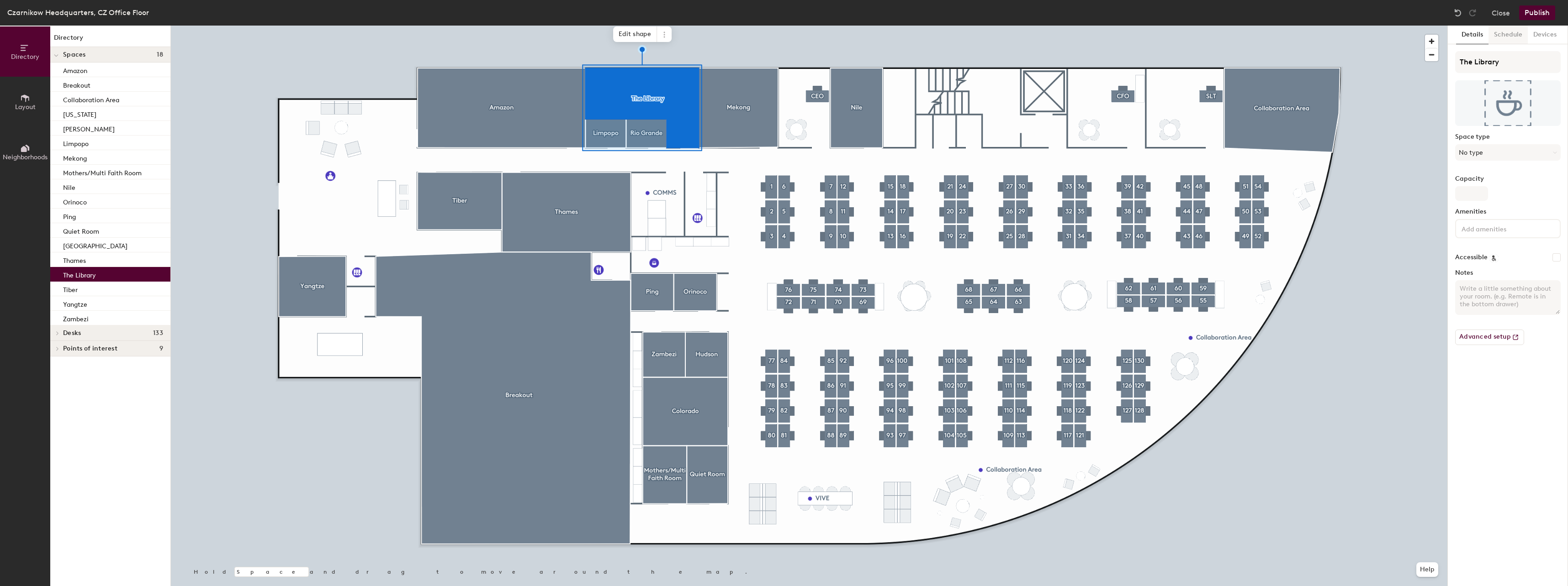
click at [1515, 42] on button "Schedule" at bounding box center [1507, 35] width 39 height 18
click at [1505, 70] on button "On-demand" at bounding box center [1507, 71] width 106 height 17
click at [1503, 107] on div "Scheduled" at bounding box center [1508, 107] width 105 height 13
click at [1505, 97] on button "Select account" at bounding box center [1507, 91] width 106 height 17
click at [1505, 124] on div "Microsoft 365" at bounding box center [1508, 127] width 105 height 13
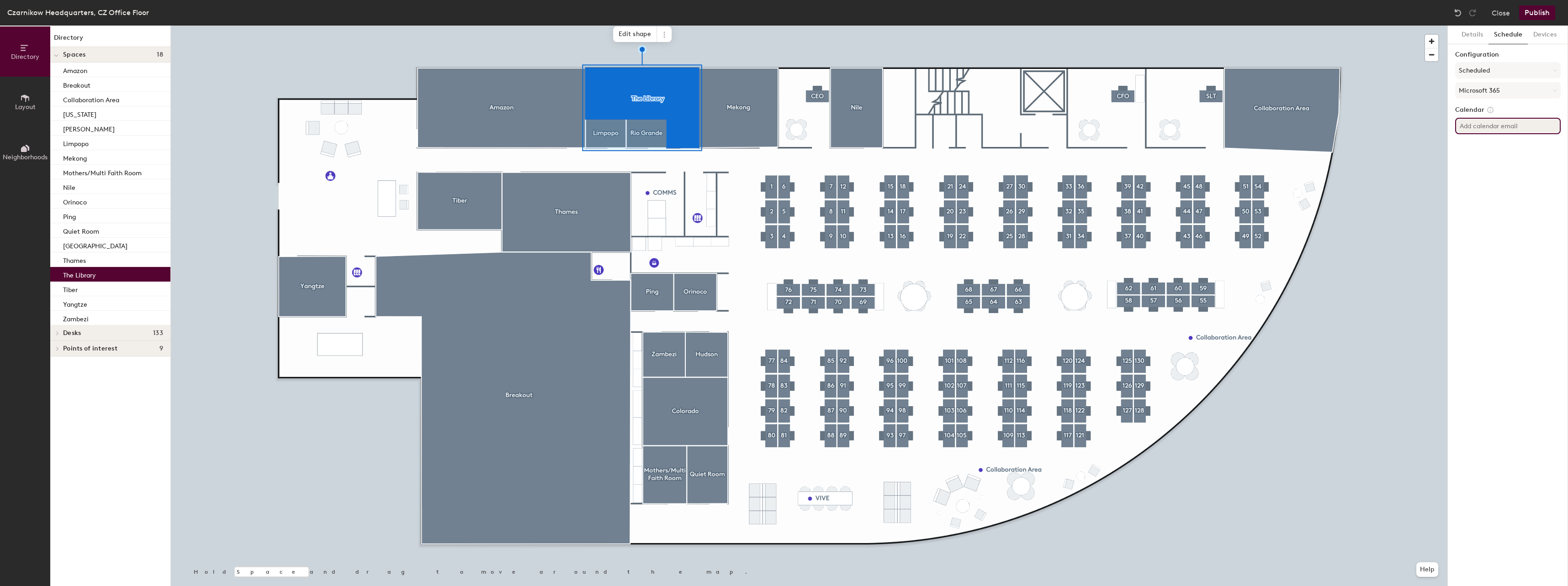
click at [1506, 124] on input at bounding box center [1507, 127] width 106 height 17
paste input "library.room@czarnikow.com"
type input "library.room@czarnikow.com"
click at [1509, 181] on div "Details Schedule Devices Configuration Scheduled Microsoft 365 Calendar library…" at bounding box center [1508, 306] width 120 height 561
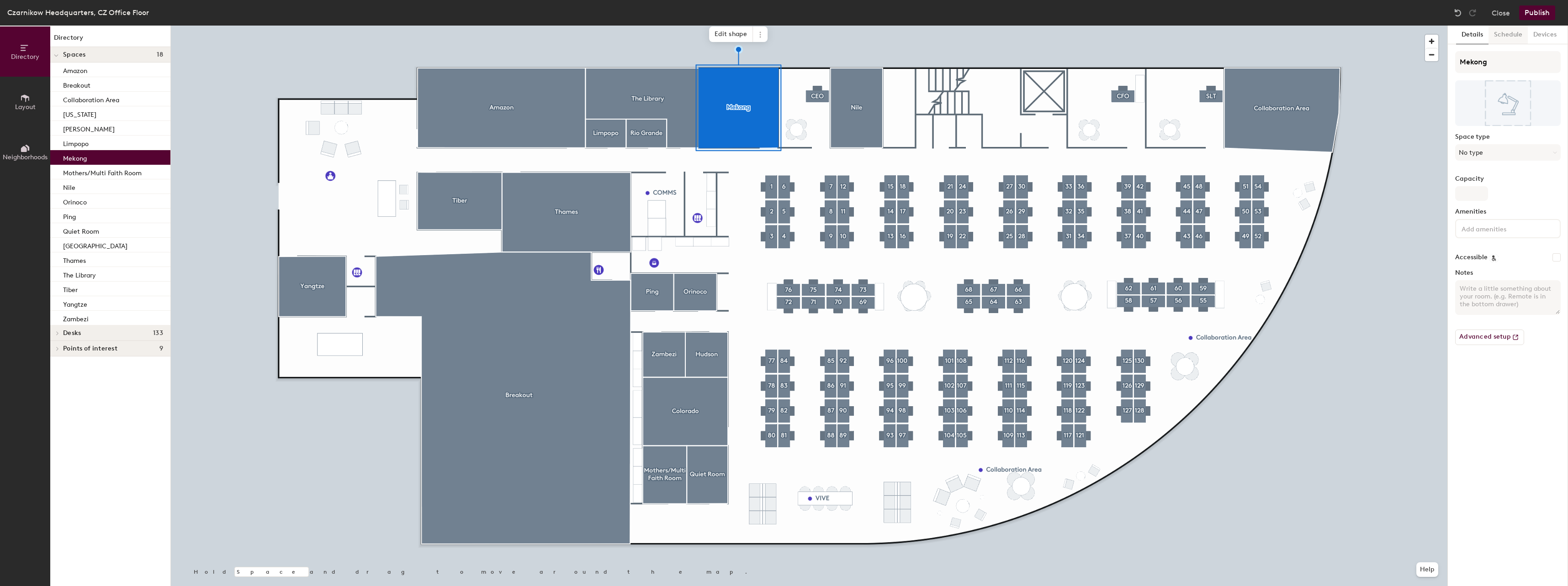
click at [1516, 37] on button "Schedule" at bounding box center [1507, 35] width 39 height 18
click at [1544, 37] on button "Devices" at bounding box center [1545, 35] width 34 height 18
click at [1507, 37] on button "Schedule" at bounding box center [1507, 35] width 39 height 18
click at [1312, 26] on div at bounding box center [809, 26] width 1277 height 0
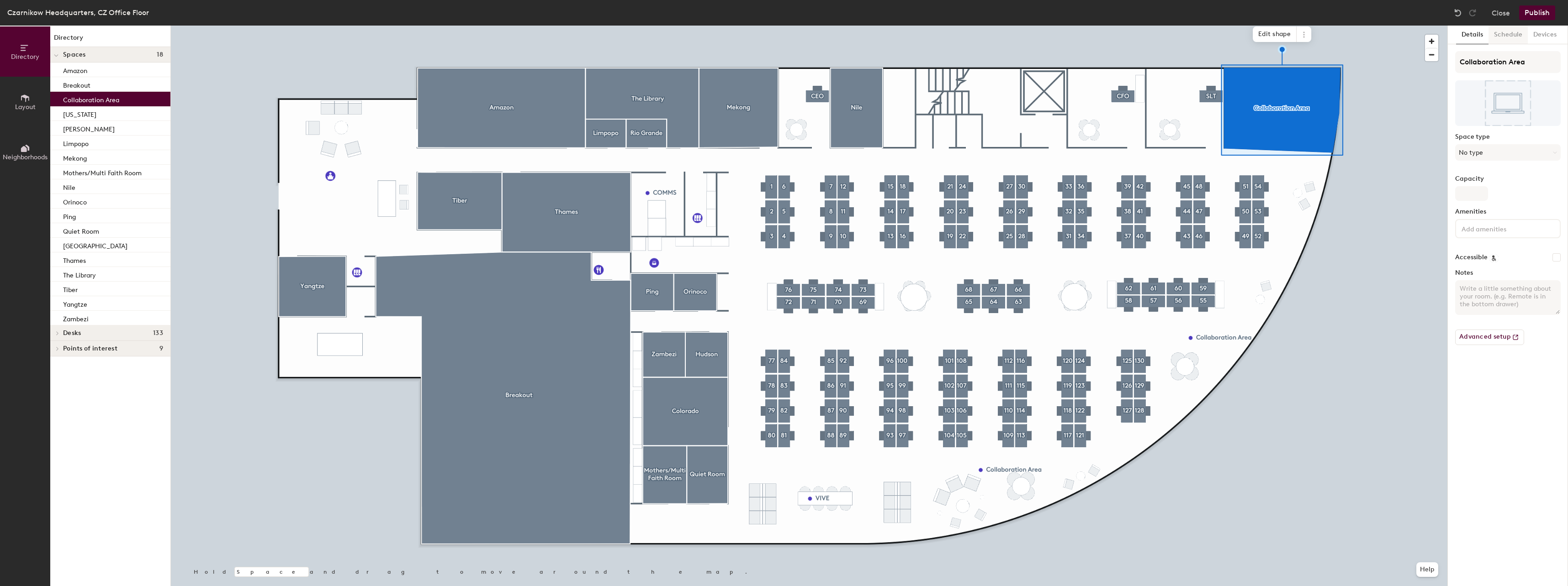
click at [1516, 37] on button "Schedule" at bounding box center [1507, 35] width 39 height 18
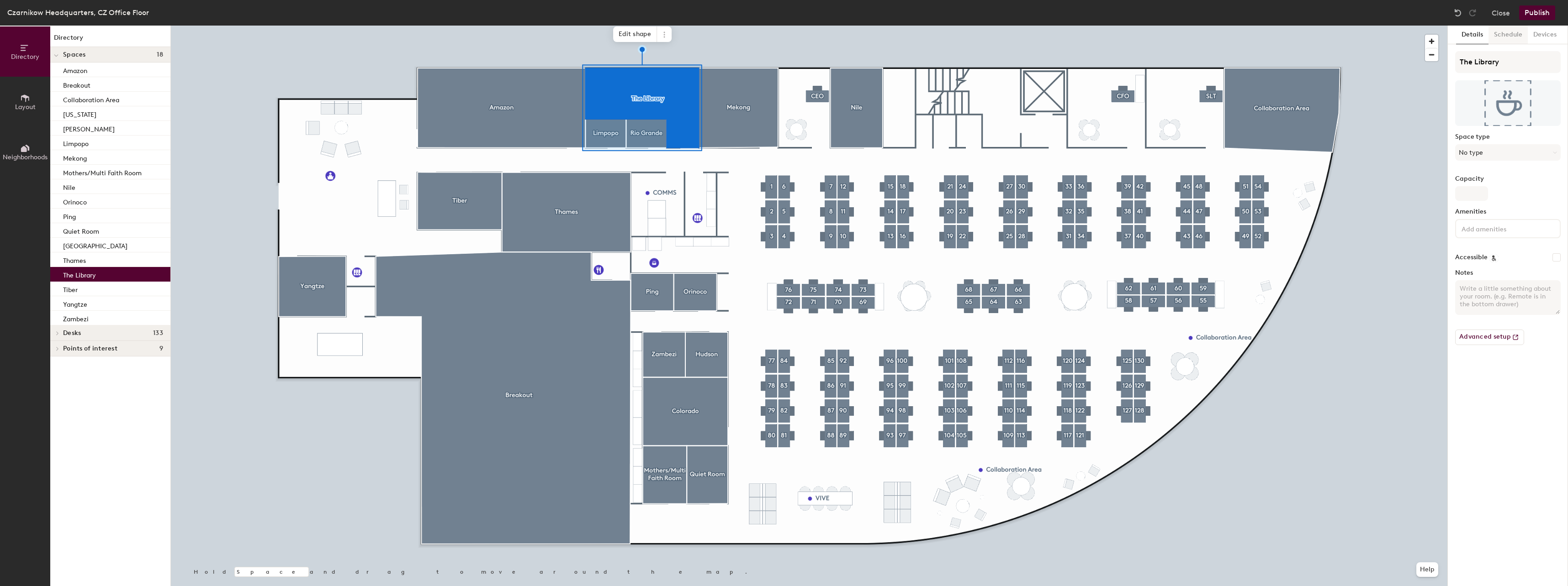
click at [1500, 41] on button "Schedule" at bounding box center [1507, 35] width 39 height 18
click at [1505, 34] on button "Schedule" at bounding box center [1507, 35] width 39 height 18
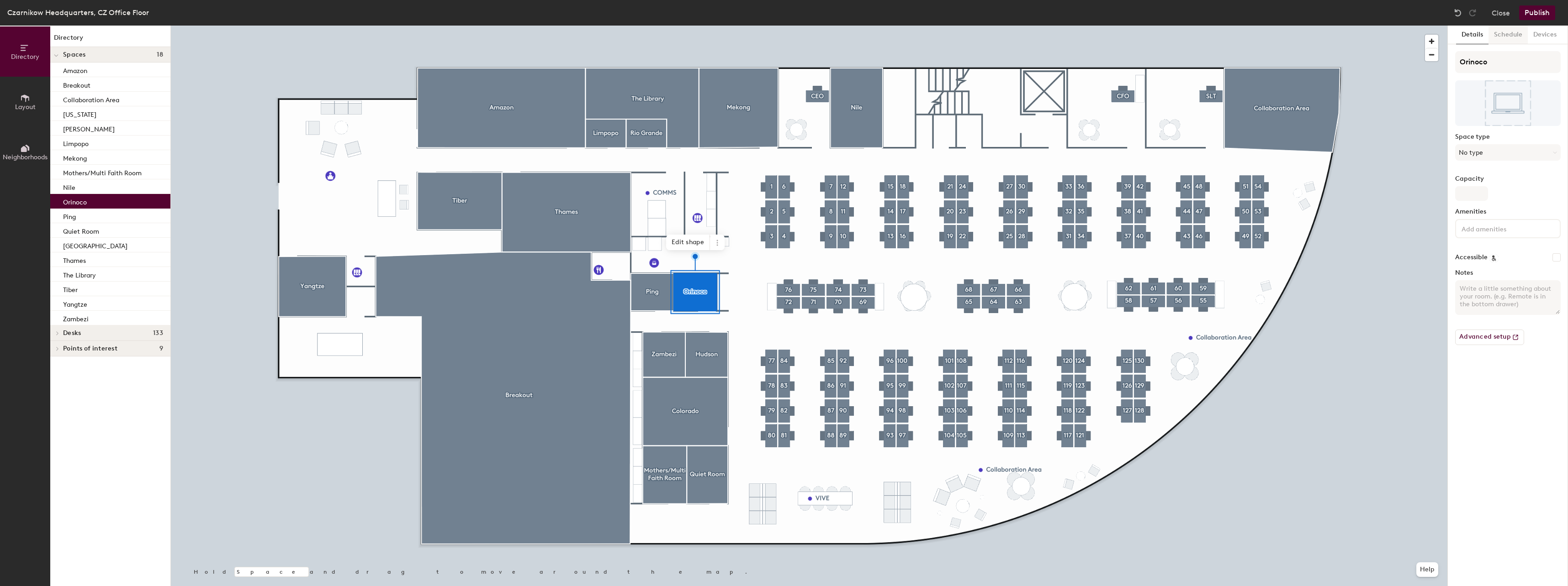
click at [1511, 37] on button "Schedule" at bounding box center [1507, 35] width 39 height 18
click at [1549, 37] on button "Devices" at bounding box center [1545, 35] width 34 height 18
click at [1512, 36] on button "Schedule" at bounding box center [1507, 35] width 39 height 18
click at [1468, 34] on button "Details" at bounding box center [1471, 35] width 32 height 18
click at [1498, 34] on button "Schedule" at bounding box center [1507, 35] width 39 height 18
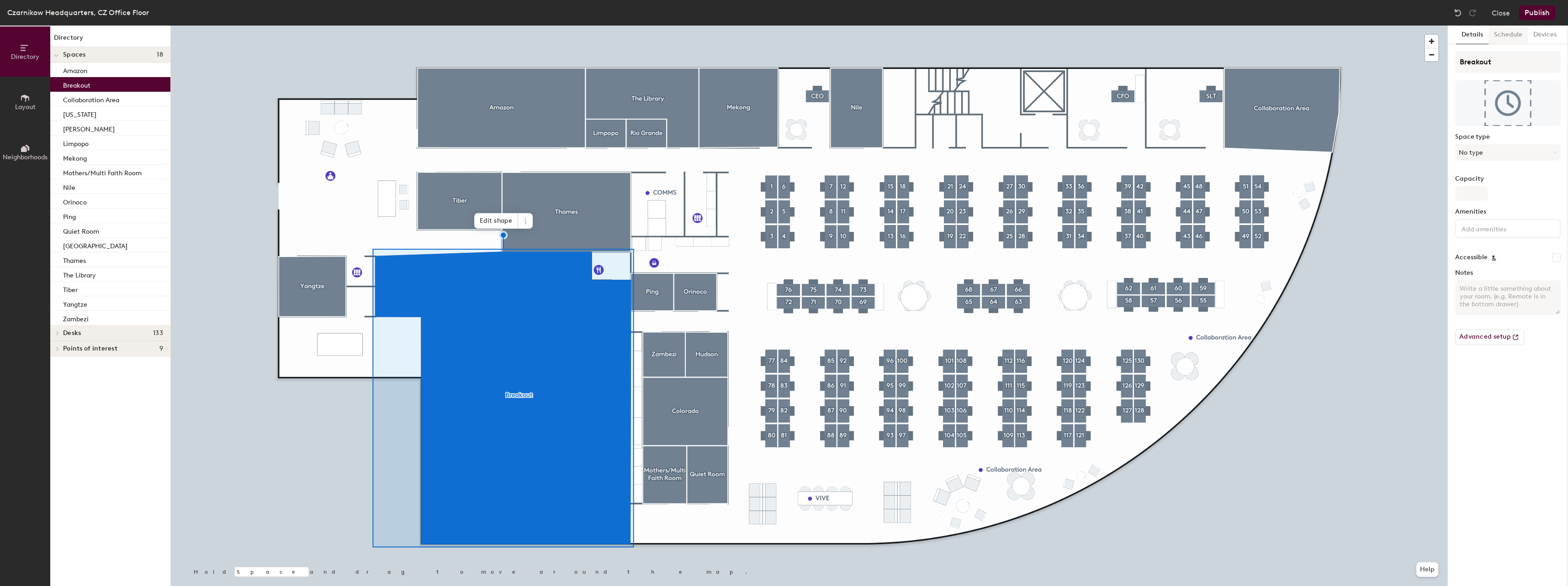
click at [1508, 36] on button "Schedule" at bounding box center [1507, 35] width 39 height 18
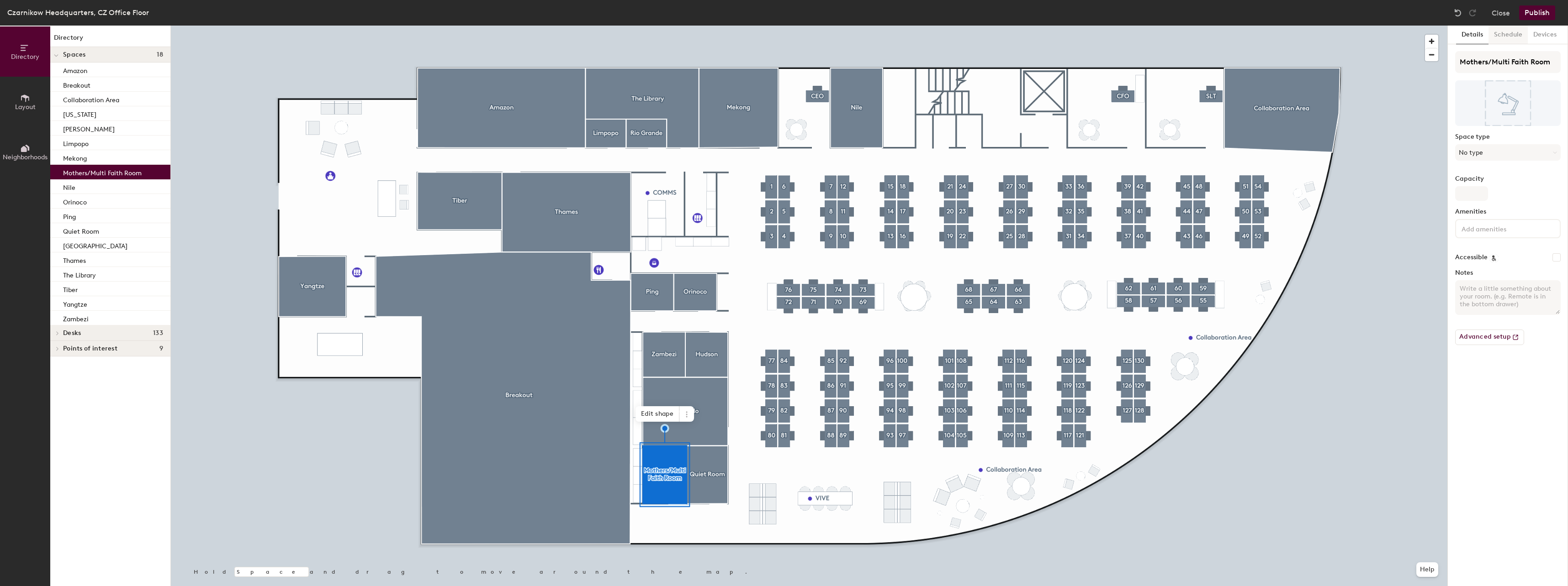
click at [1511, 37] on button "Schedule" at bounding box center [1507, 35] width 39 height 18
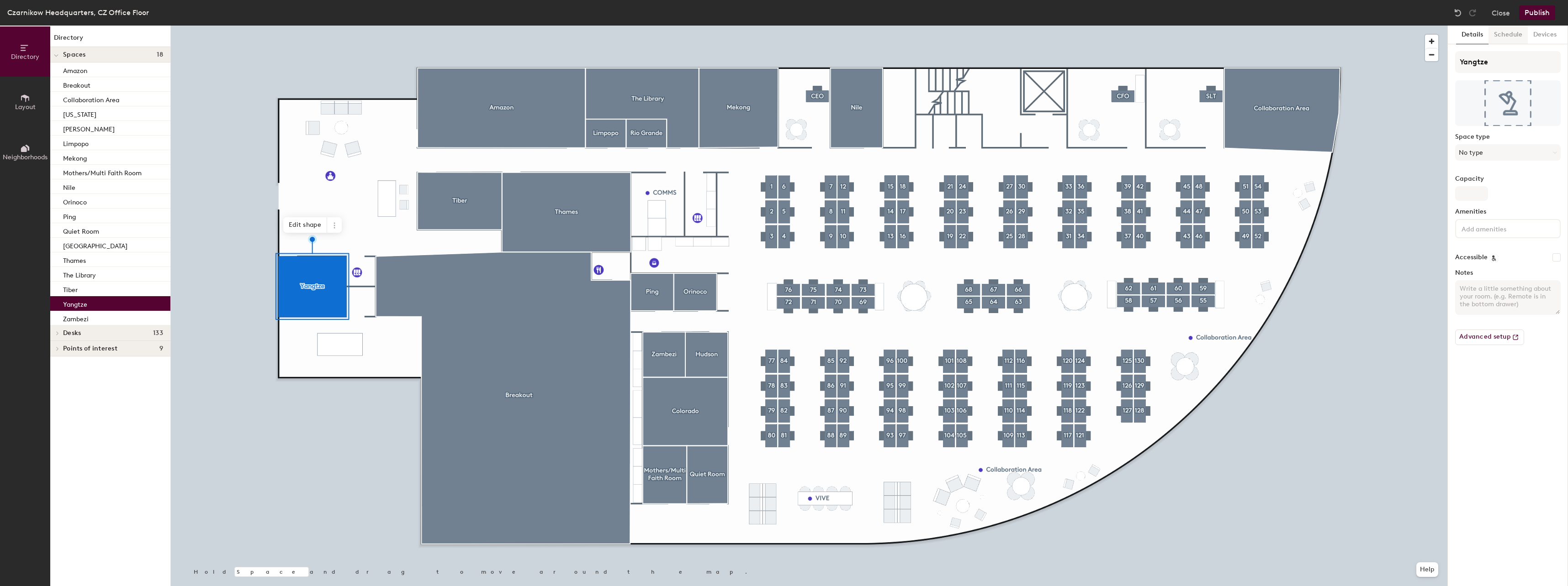
click at [1515, 34] on button "Schedule" at bounding box center [1507, 35] width 39 height 18
click at [1537, 15] on button "Publish" at bounding box center [1536, 13] width 36 height 15
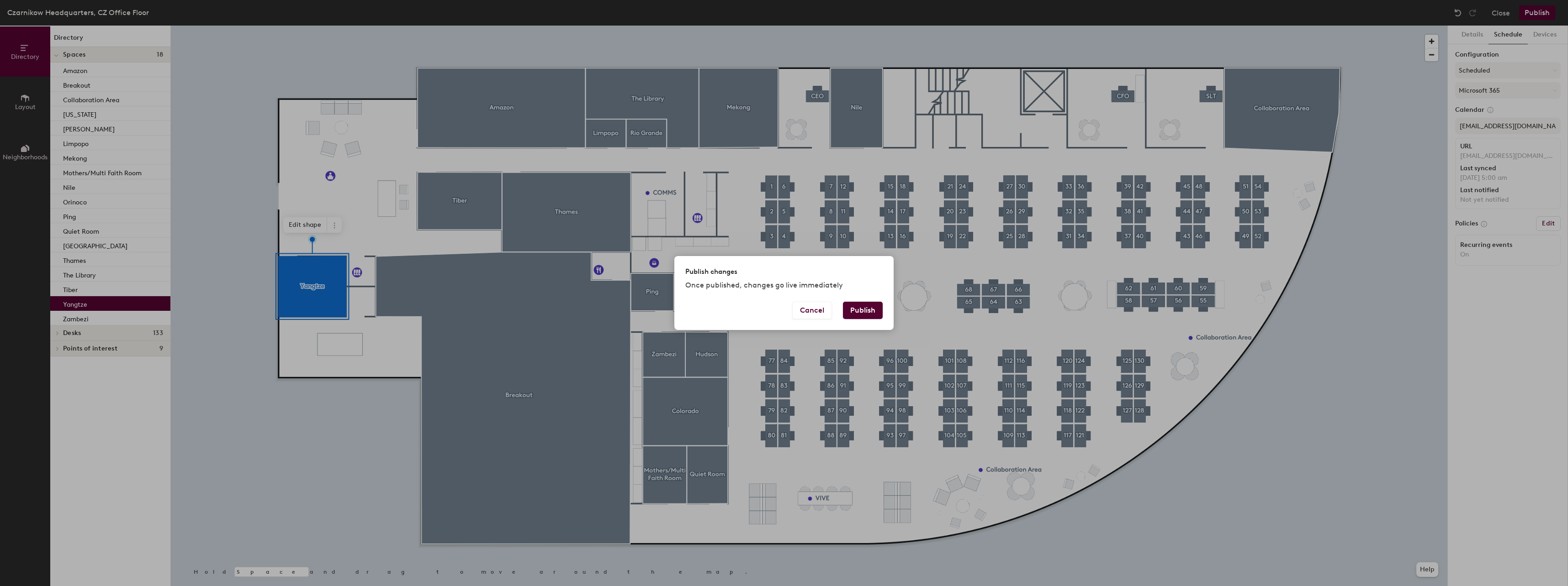
click at [851, 307] on button "Publish" at bounding box center [863, 310] width 40 height 17
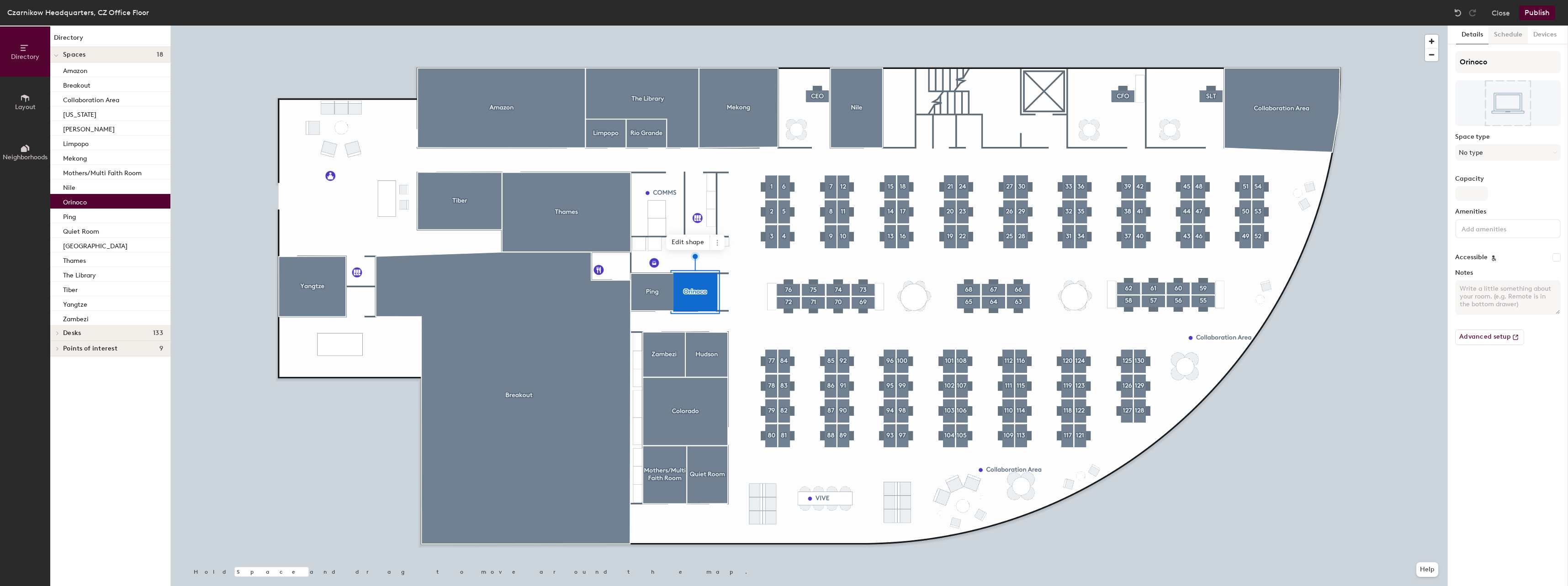
click at [1506, 41] on button "Schedule" at bounding box center [1507, 35] width 39 height 18
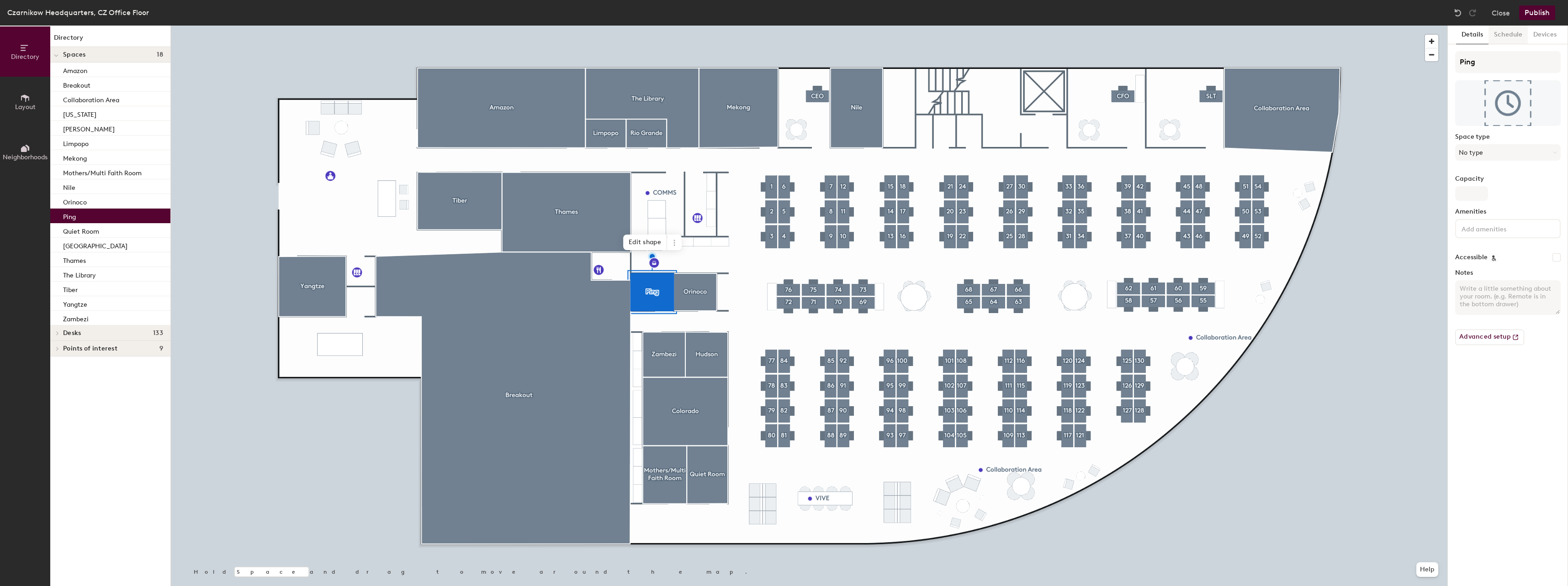
click at [1506, 32] on button "Schedule" at bounding box center [1507, 35] width 39 height 18
click at [1506, 39] on button "Schedule" at bounding box center [1507, 35] width 39 height 18
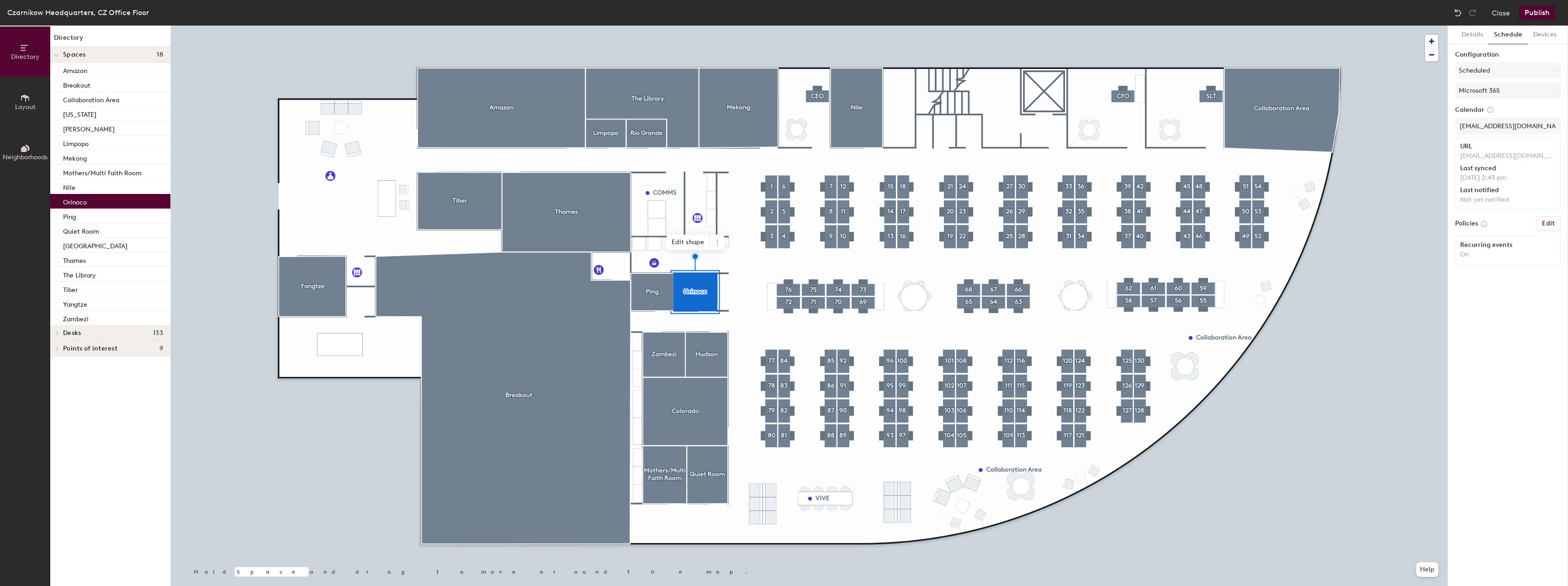
click at [1548, 15] on button "Publish" at bounding box center [1536, 13] width 36 height 15
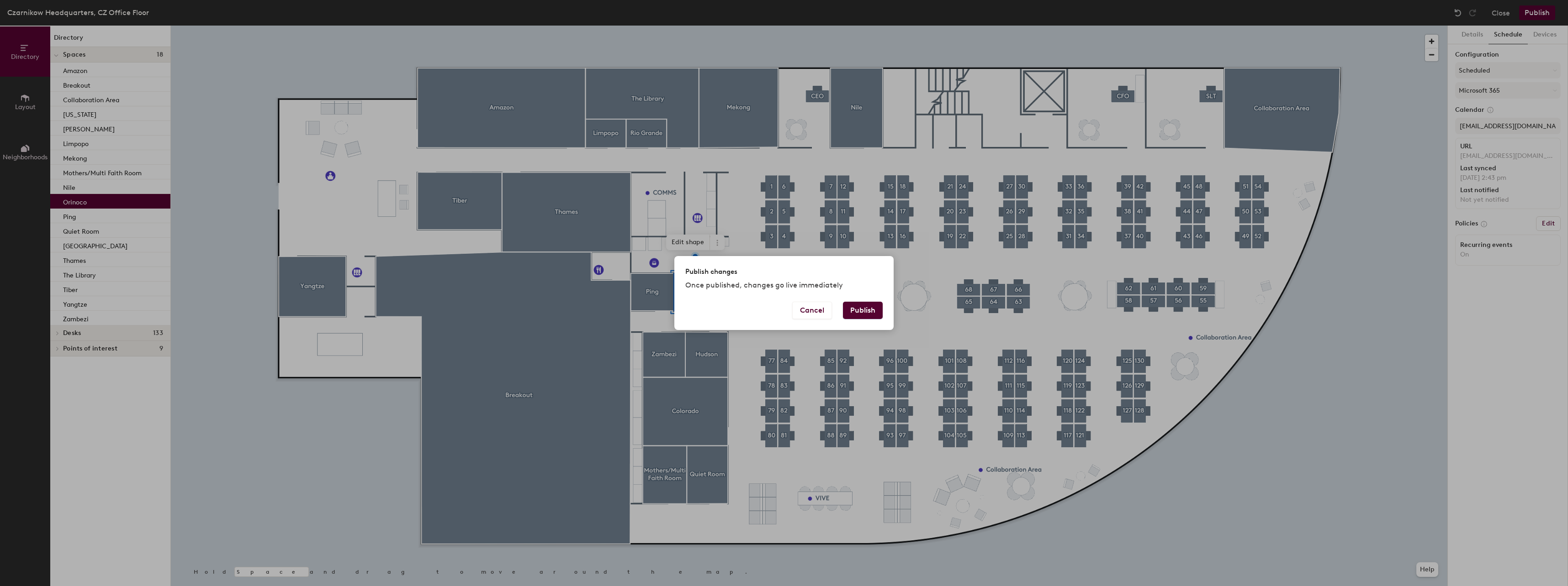
click at [859, 315] on button "Publish" at bounding box center [863, 310] width 40 height 17
